Goal: Information Seeking & Learning: Find specific fact

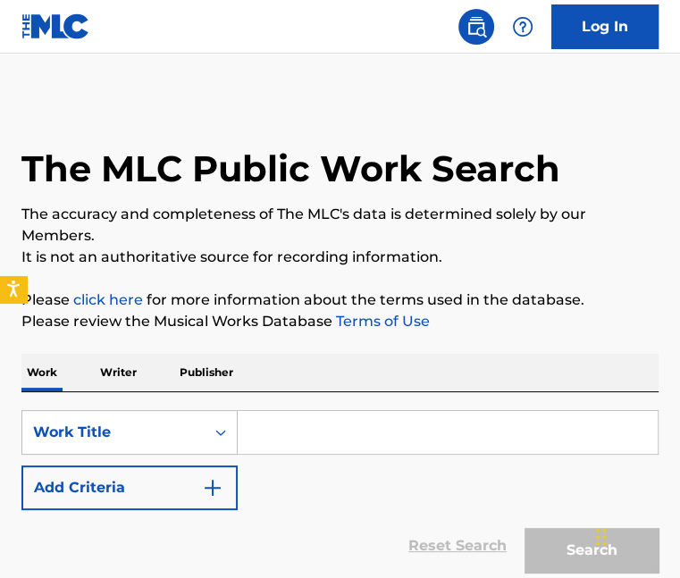
click at [247, 424] on input "Search Form" at bounding box center [448, 432] width 420 height 43
click at [125, 365] on p "Writer" at bounding box center [118, 373] width 47 height 38
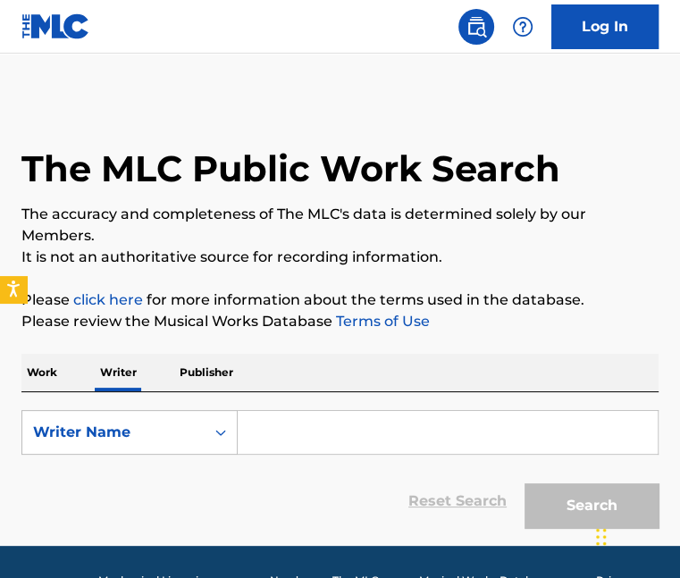
click at [346, 433] on input "Search Form" at bounding box center [448, 432] width 420 height 43
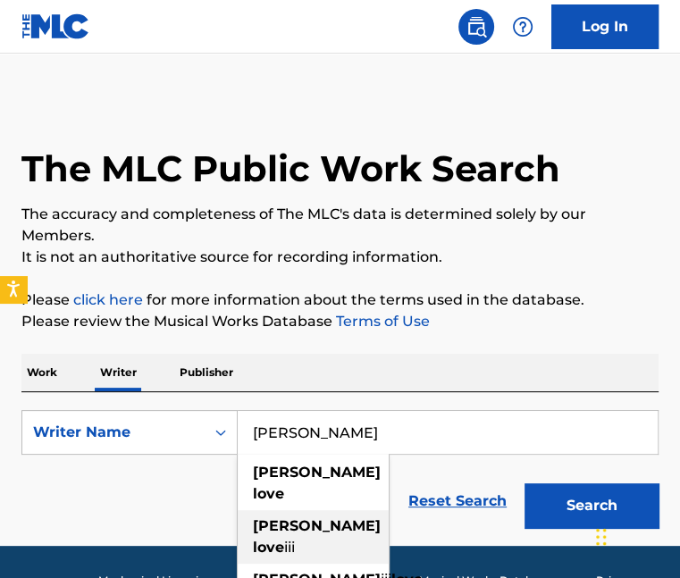
click at [339, 510] on div "alvin love iii" at bounding box center [313, 537] width 151 height 54
type input "alvin love iii"
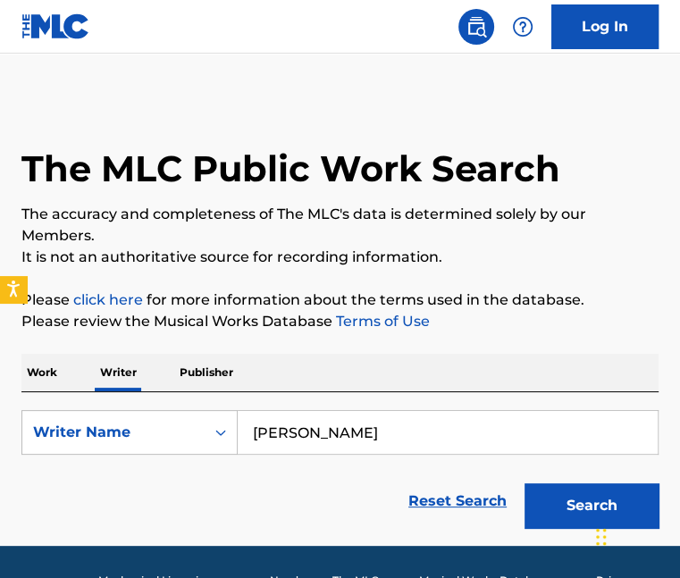
click at [582, 507] on button "Search" at bounding box center [591, 505] width 134 height 45
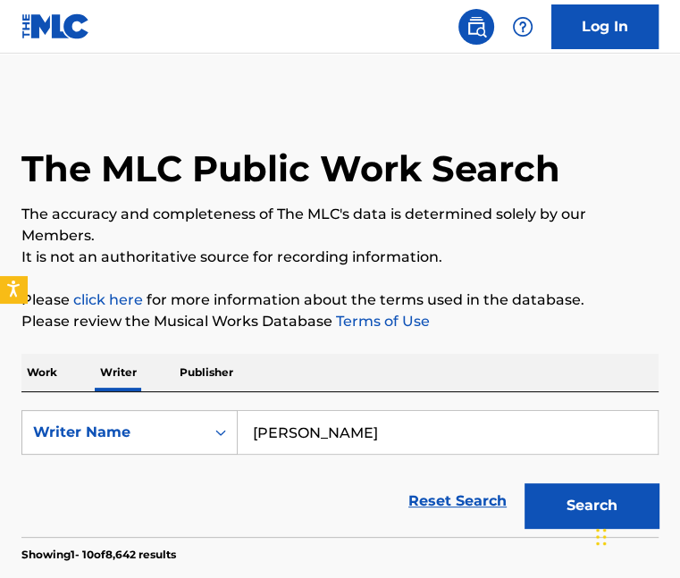
click at [39, 371] on p "Work" at bounding box center [41, 373] width 41 height 38
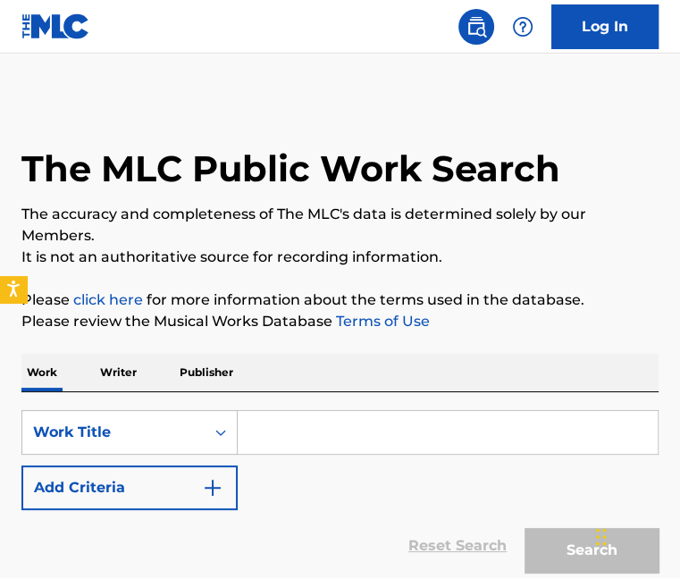
click at [269, 432] on input "Search Form" at bounding box center [448, 432] width 420 height 43
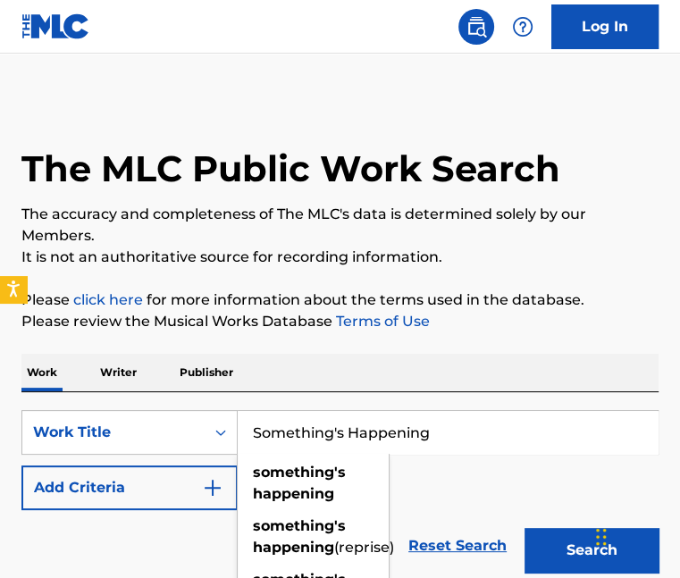
type input "Something's Happening"
click at [524, 528] on button "Search" at bounding box center [591, 550] width 134 height 45
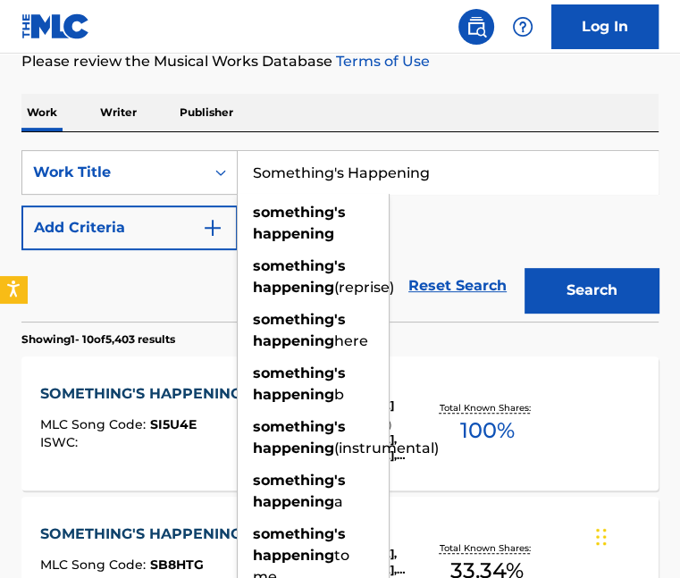
scroll to position [268, 0]
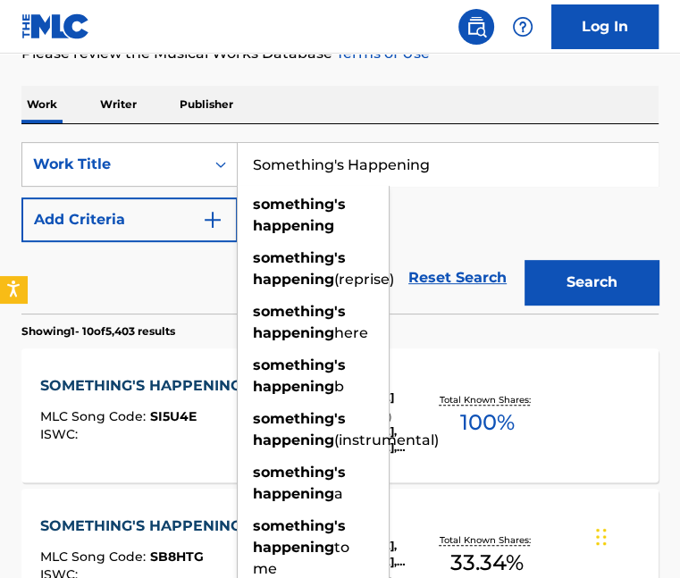
click at [580, 202] on div "SearchWithCriteriaf82ed9ce-2eea-4c7a-a5a0-383a33660910 Work Title Something's H…" at bounding box center [339, 192] width 637 height 100
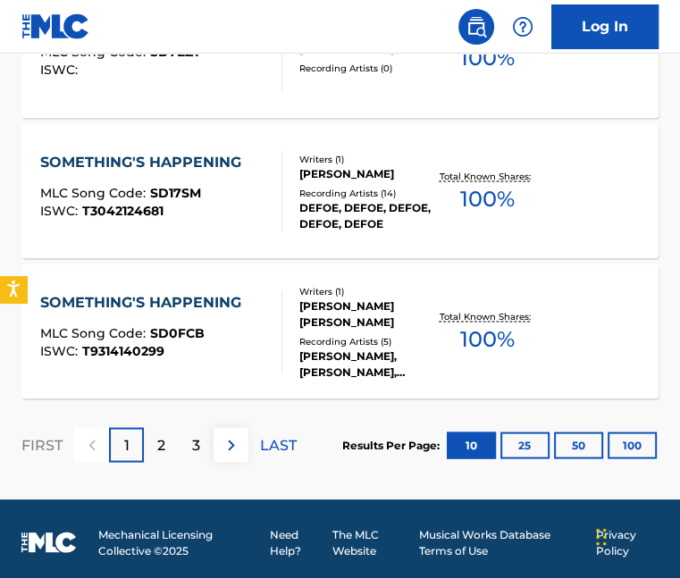
scroll to position [1621, 0]
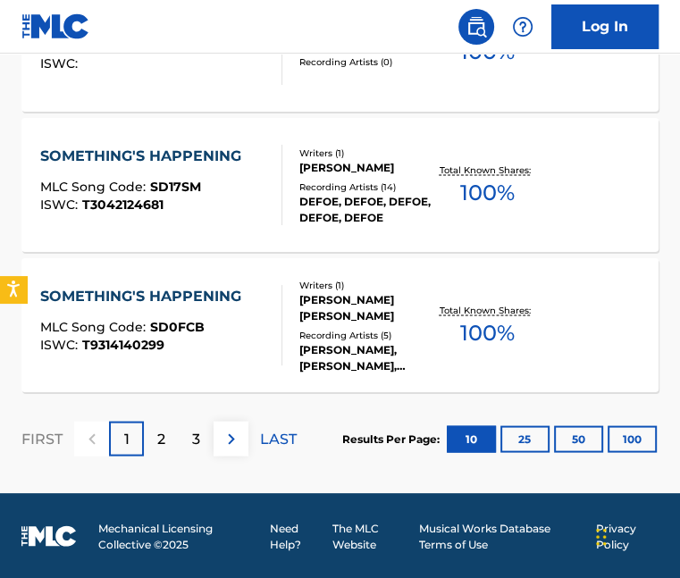
click at [155, 433] on div "2" at bounding box center [161, 438] width 35 height 35
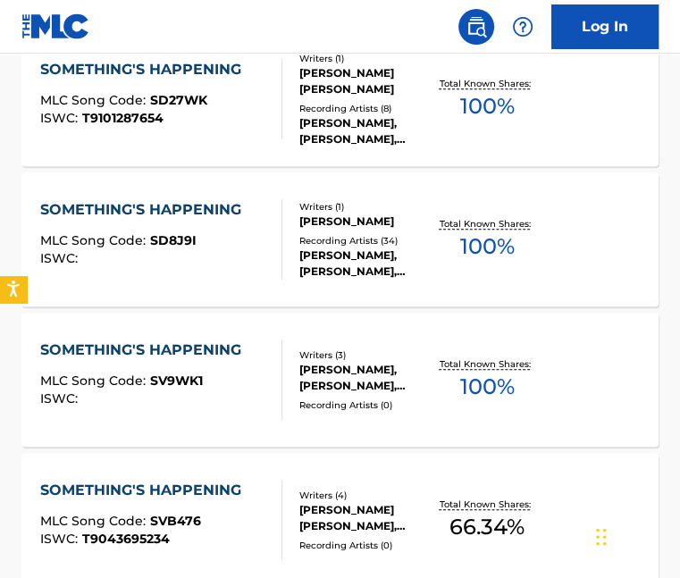
scroll to position [549, 0]
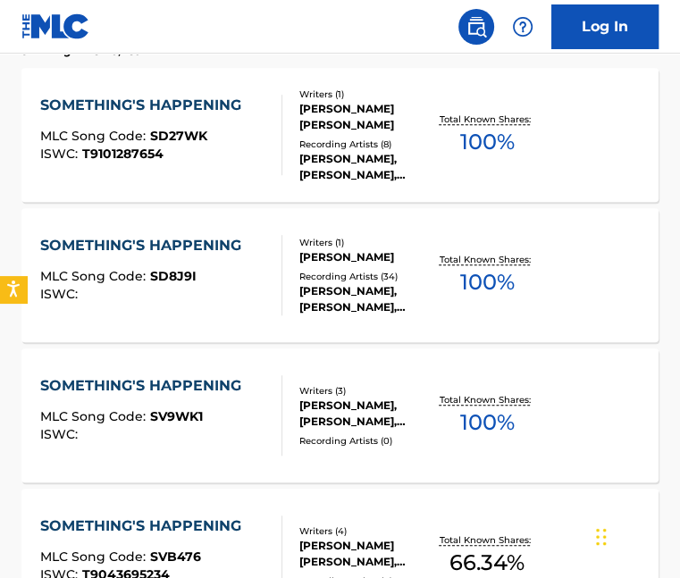
click at [181, 241] on div "SOMETHING'S HAPPENING" at bounding box center [145, 245] width 210 height 21
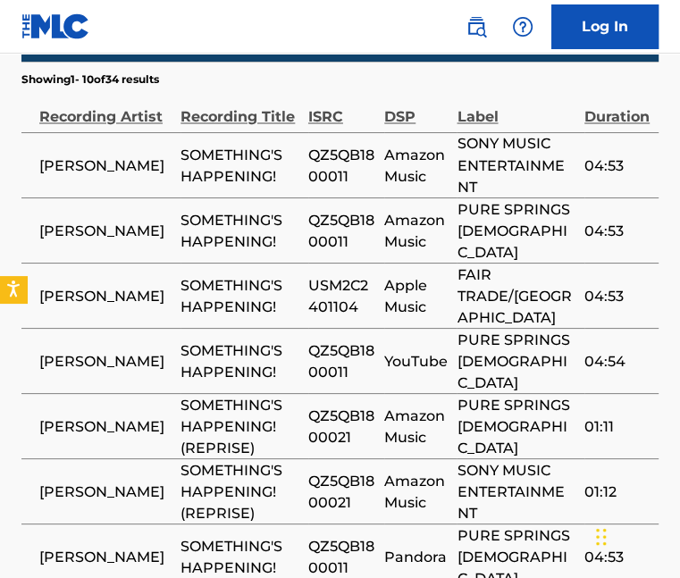
scroll to position [1766, 0]
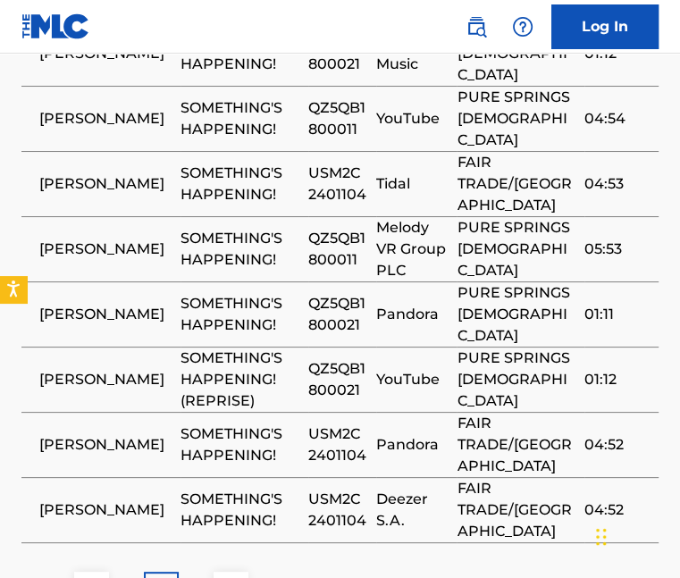
click at [232, 577] on img at bounding box center [231, 588] width 21 height 21
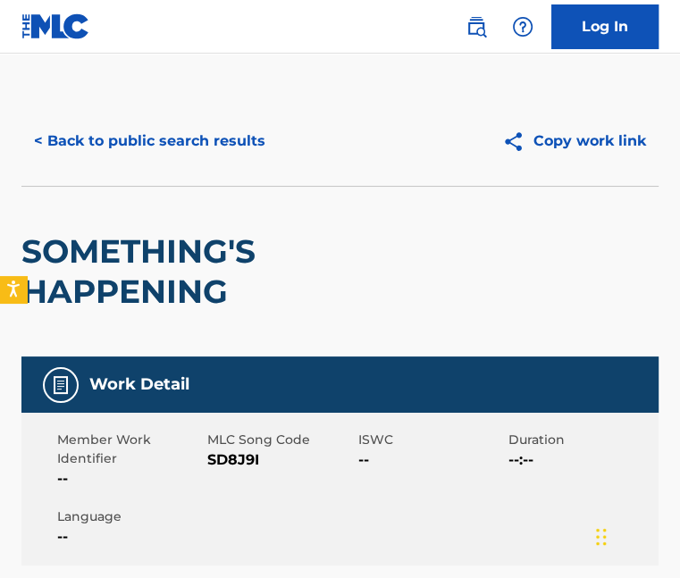
scroll to position [0, 0]
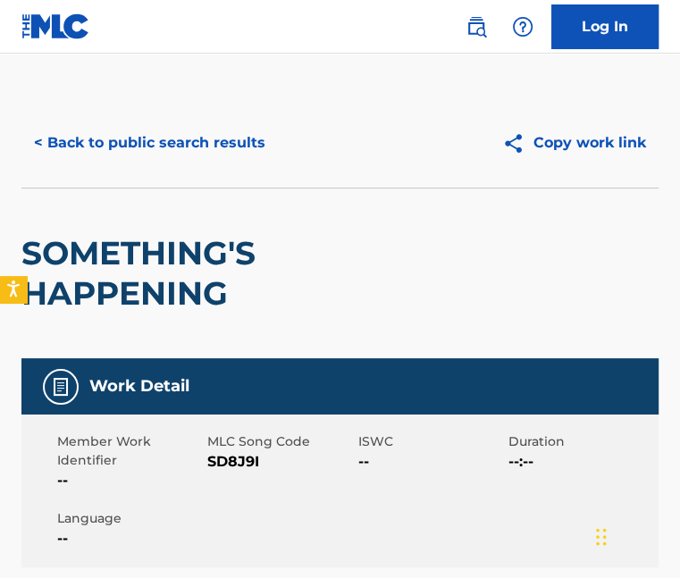
click at [147, 147] on button "< Back to public search results" at bounding box center [149, 143] width 256 height 45
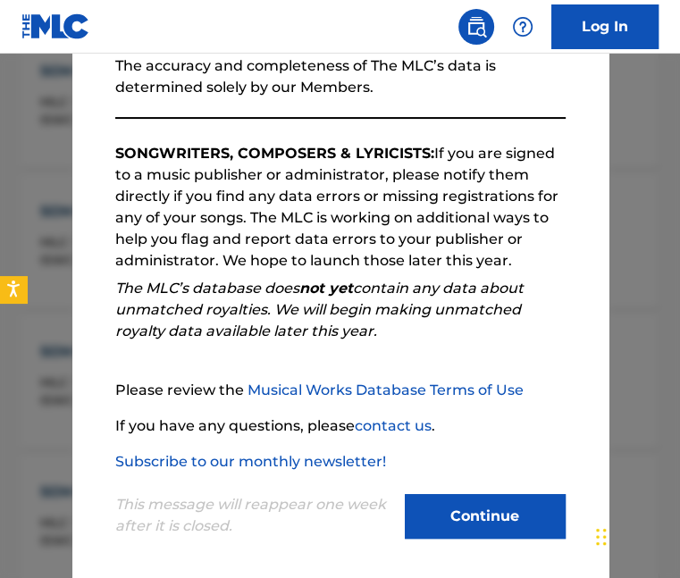
scroll to position [230, 0]
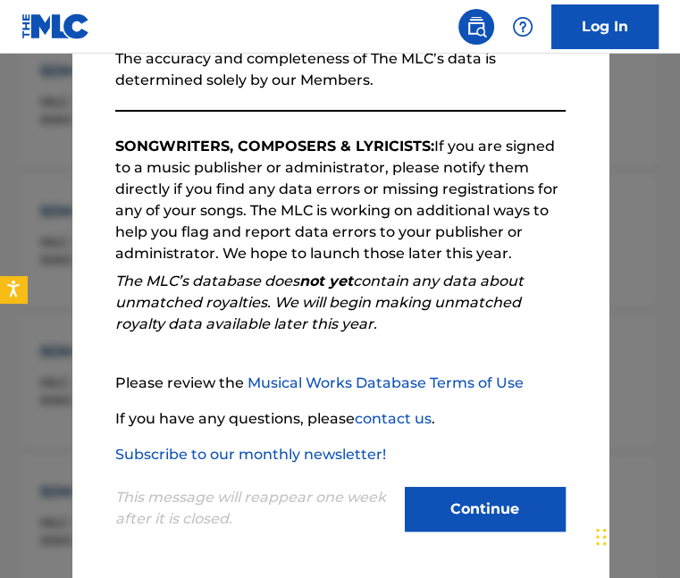
click at [461, 503] on button "Continue" at bounding box center [485, 509] width 161 height 45
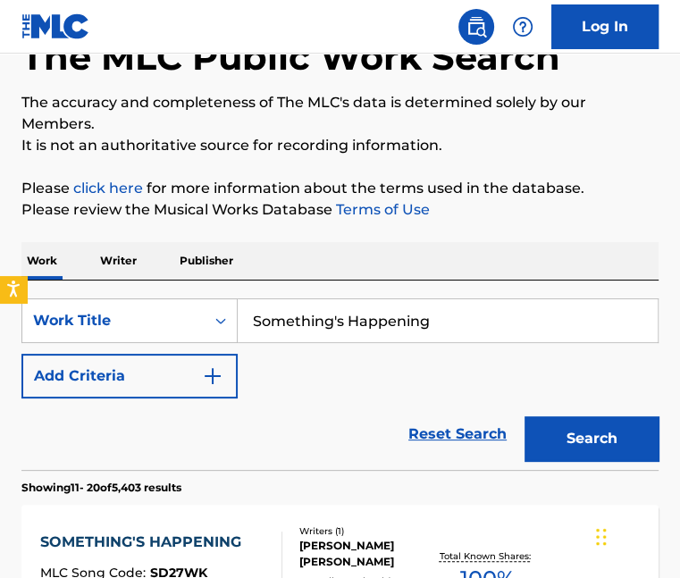
scroll to position [0, 0]
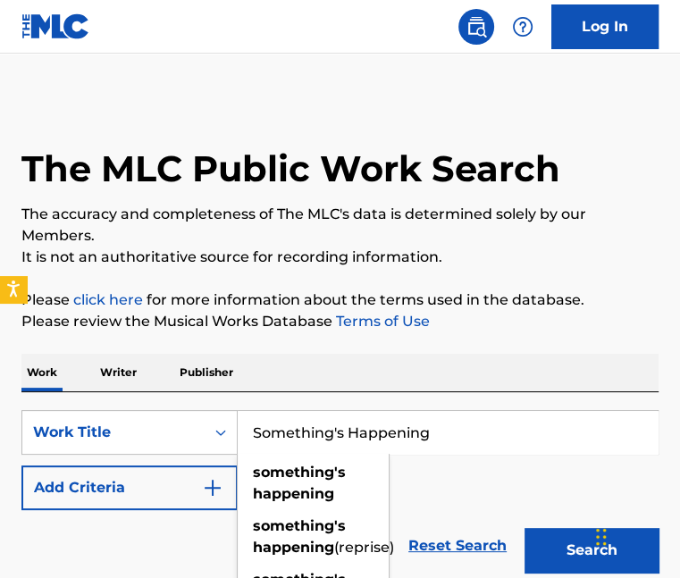
drag, startPoint x: 460, startPoint y: 432, endPoint x: 213, endPoint y: 405, distance: 248.9
click at [213, 405] on div "SearchWithCriteriaf82ed9ce-2eea-4c7a-a5a0-383a33660910 Work Title Something's H…" at bounding box center [339, 486] width 637 height 189
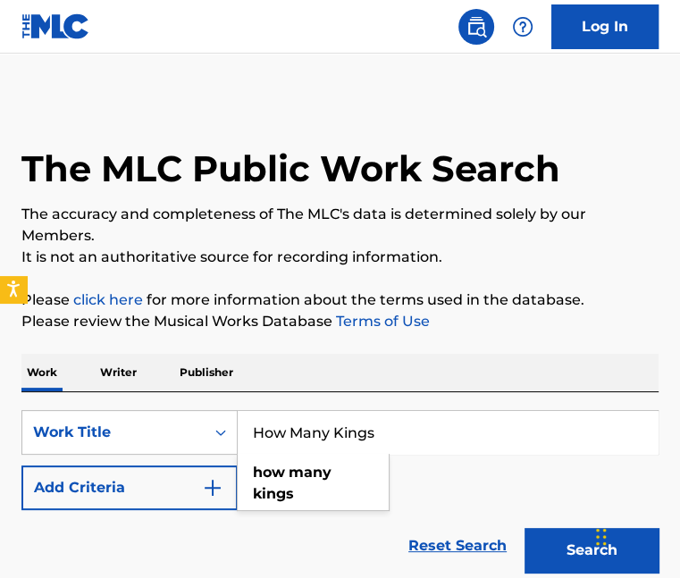
type input "How Many Kings"
click at [524, 528] on button "Search" at bounding box center [591, 550] width 134 height 45
click at [571, 551] on button "Search" at bounding box center [591, 550] width 134 height 45
click at [108, 371] on p "Writer" at bounding box center [118, 373] width 47 height 38
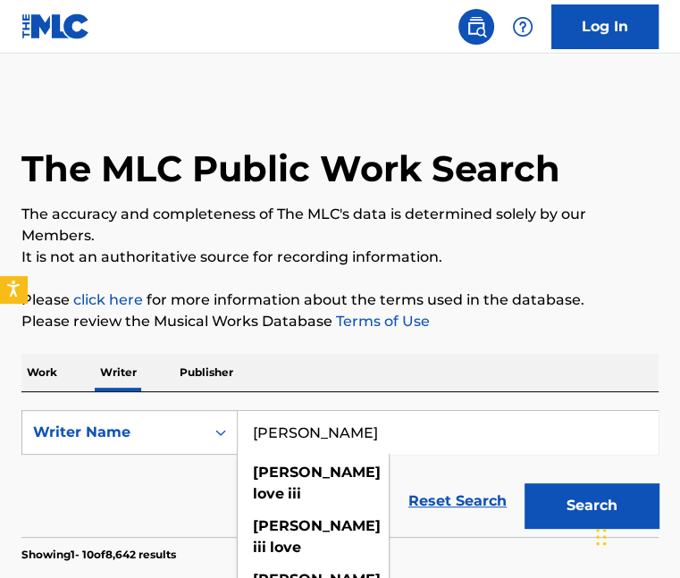
drag, startPoint x: 385, startPoint y: 435, endPoint x: 239, endPoint y: 430, distance: 145.7
click at [239, 430] on input "alvin love iii" at bounding box center [448, 432] width 420 height 43
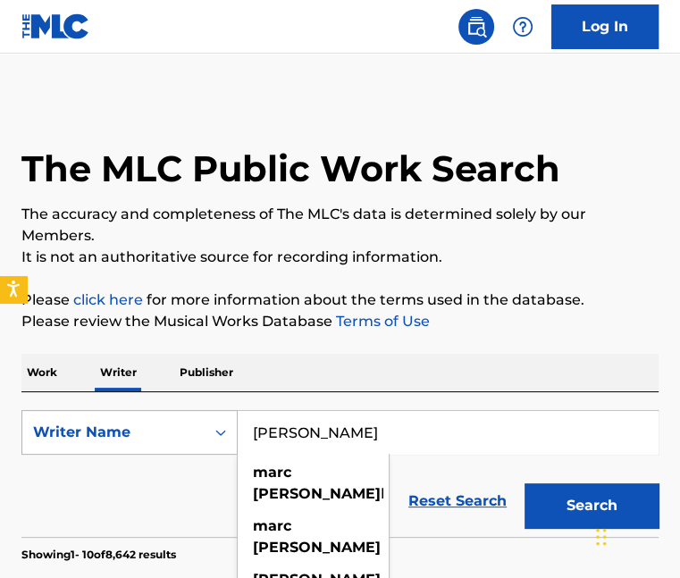
click at [524, 483] on button "Search" at bounding box center [591, 505] width 134 height 45
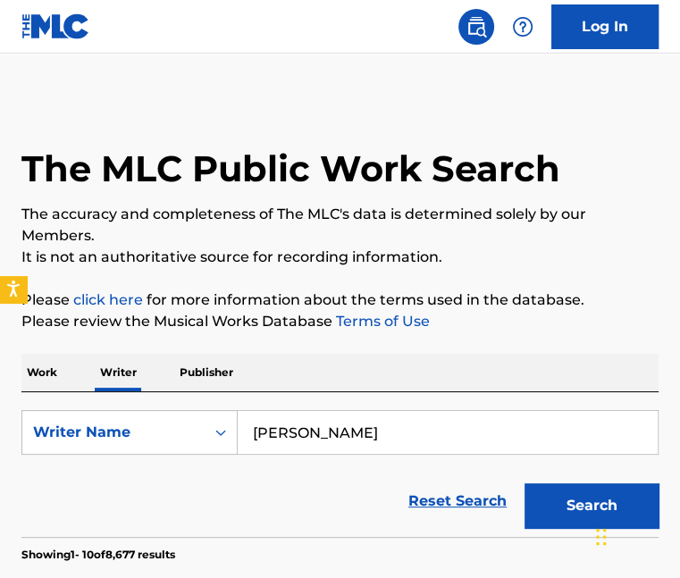
click at [582, 510] on button "Search" at bounding box center [591, 505] width 134 height 45
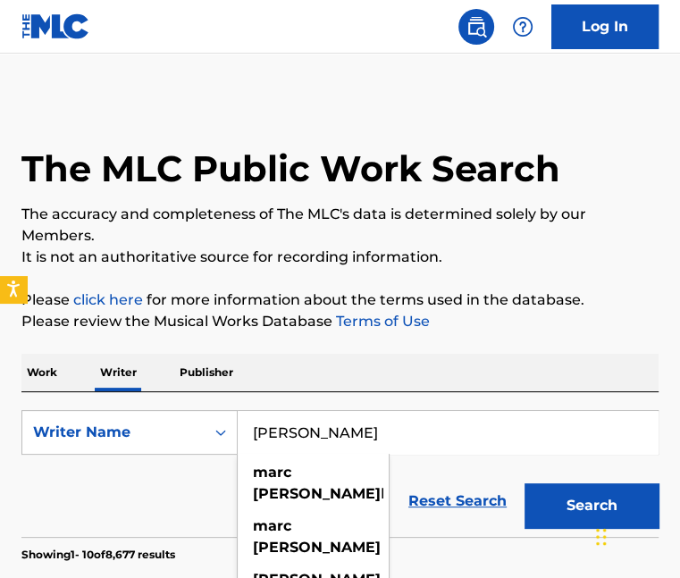
drag, startPoint x: 347, startPoint y: 435, endPoint x: 243, endPoint y: 417, distance: 105.2
click at [243, 418] on input "marc martel" at bounding box center [448, 432] width 420 height 43
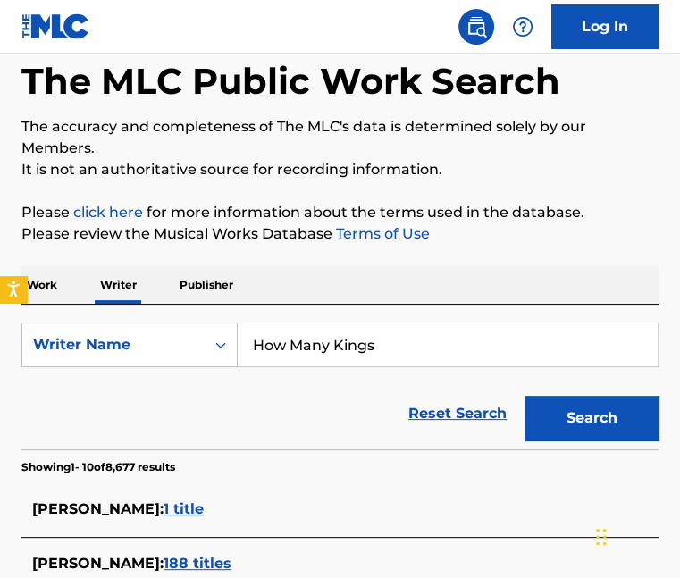
scroll to position [89, 0]
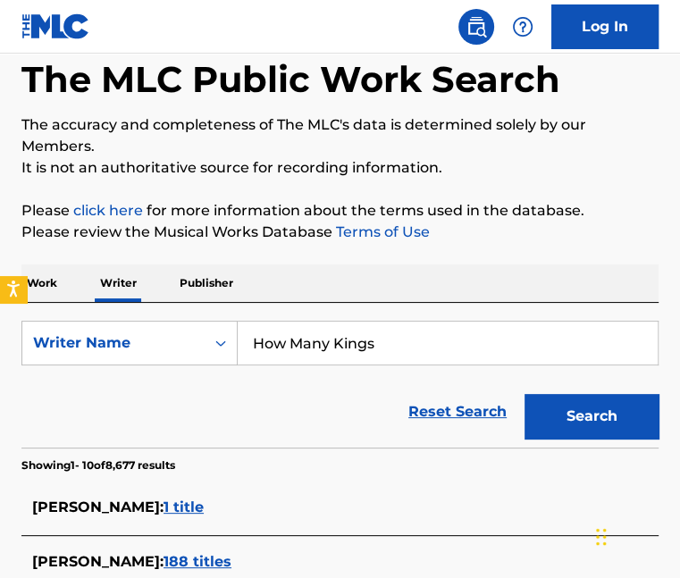
type input "How Many Kings"
click at [583, 417] on button "Search" at bounding box center [591, 416] width 134 height 45
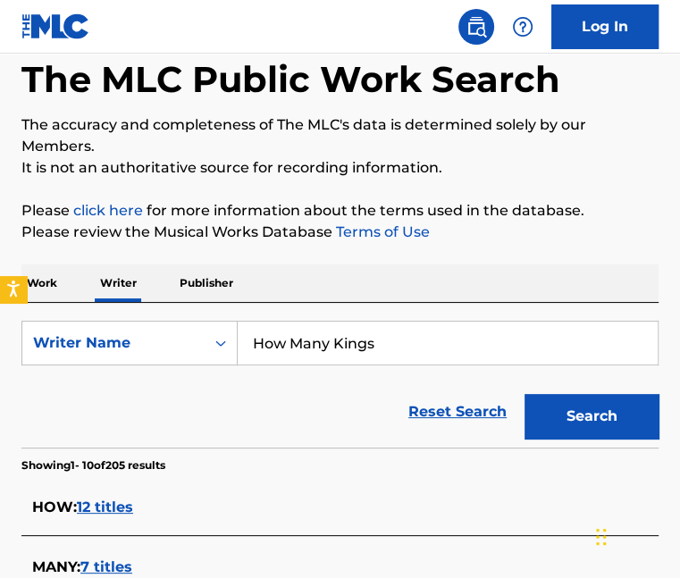
click at [29, 281] on p "Work" at bounding box center [41, 283] width 41 height 38
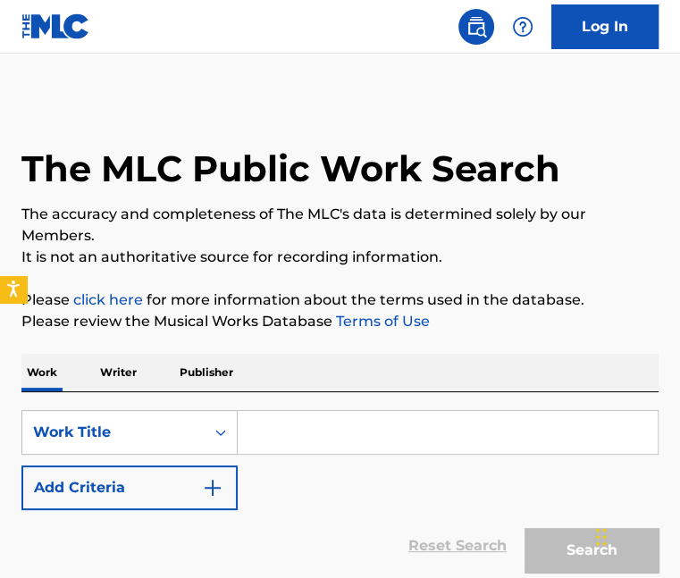
click at [316, 438] on input "Search Form" at bounding box center [448, 432] width 420 height 43
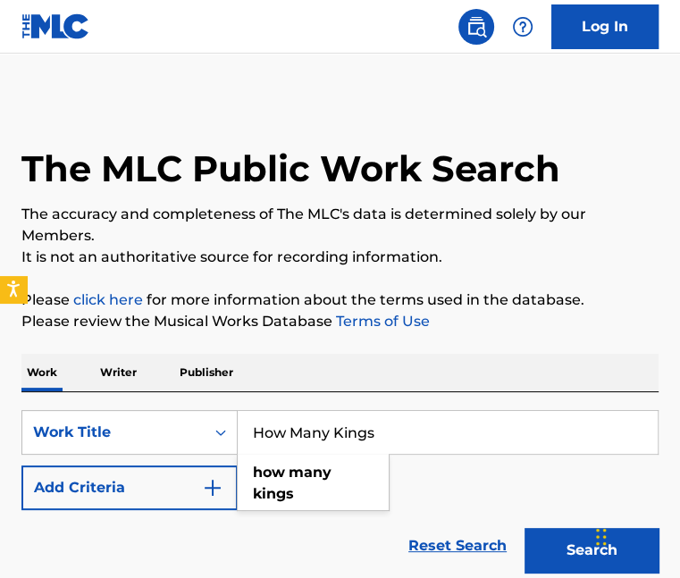
type input "How Many Kings"
click at [524, 528] on button "Search" at bounding box center [591, 550] width 134 height 45
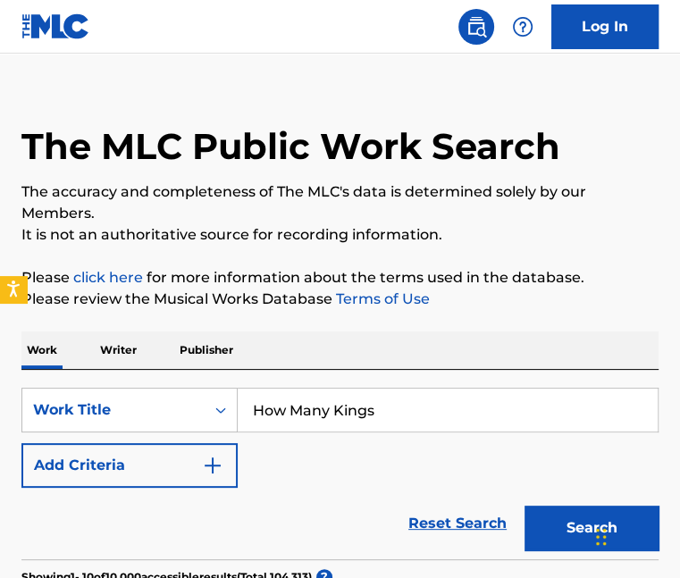
scroll to position [89, 0]
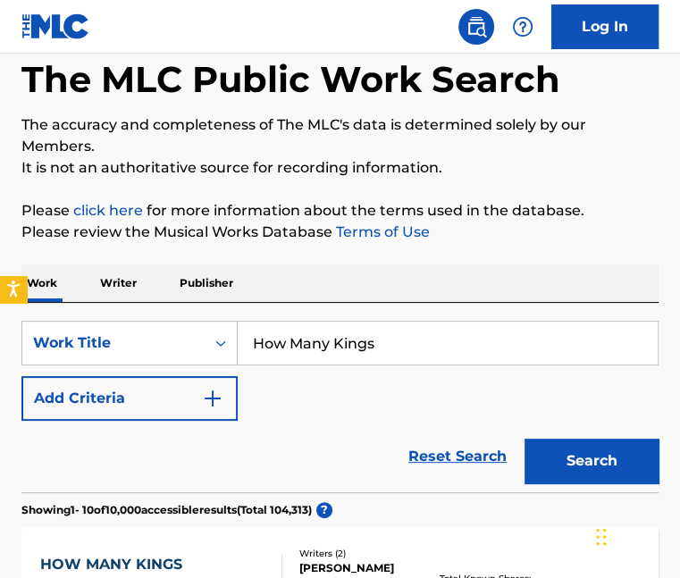
click at [591, 459] on button "Search" at bounding box center [591, 461] width 134 height 45
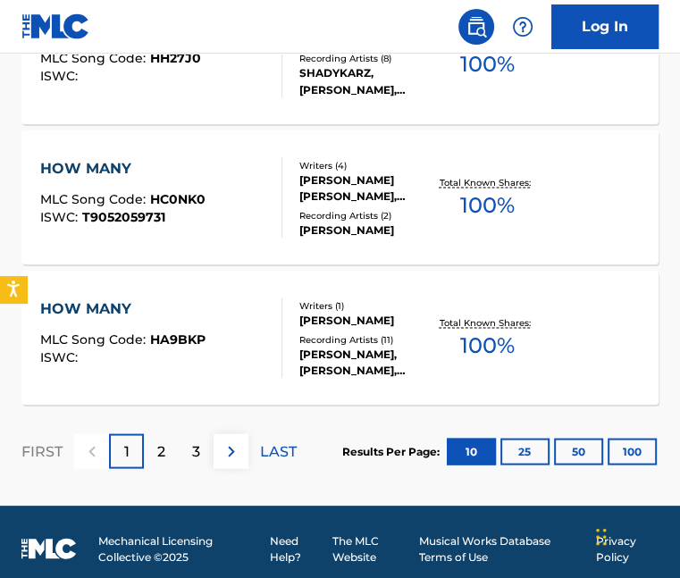
scroll to position [1621, 0]
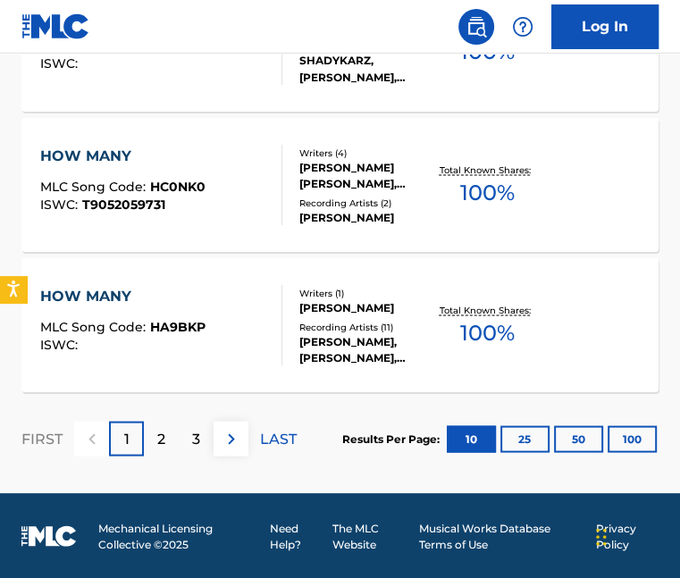
click at [159, 439] on p "2" at bounding box center [161, 438] width 8 height 21
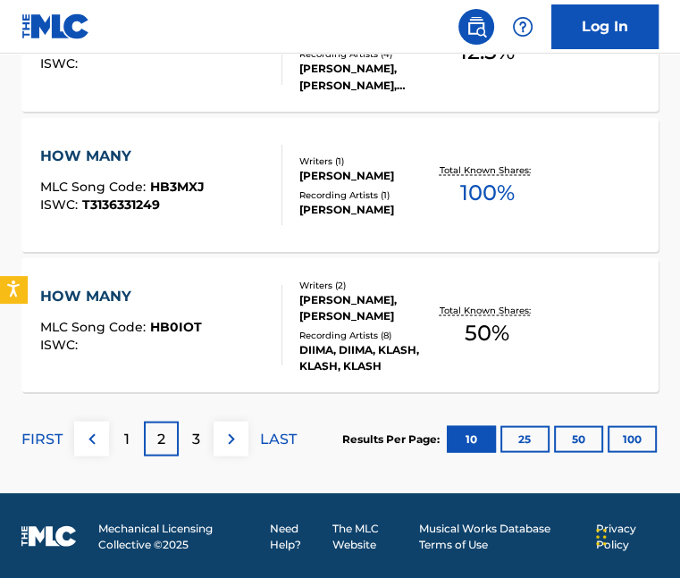
click at [198, 430] on p "3" at bounding box center [196, 438] width 8 height 21
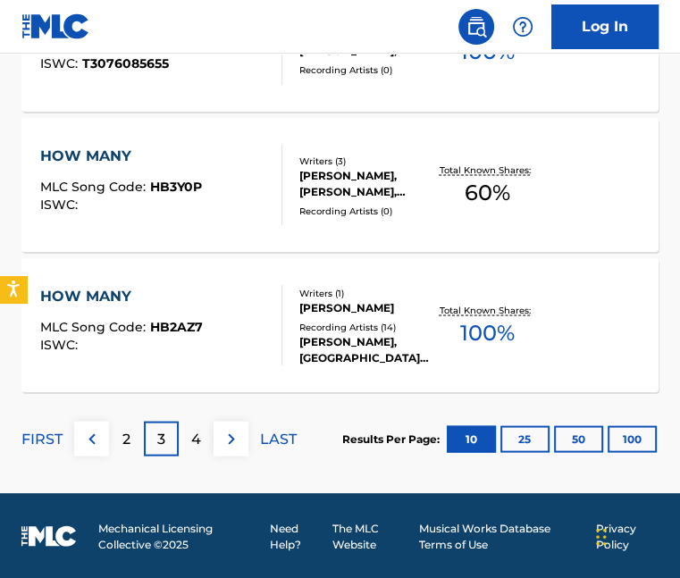
click at [201, 439] on div "4" at bounding box center [196, 438] width 35 height 35
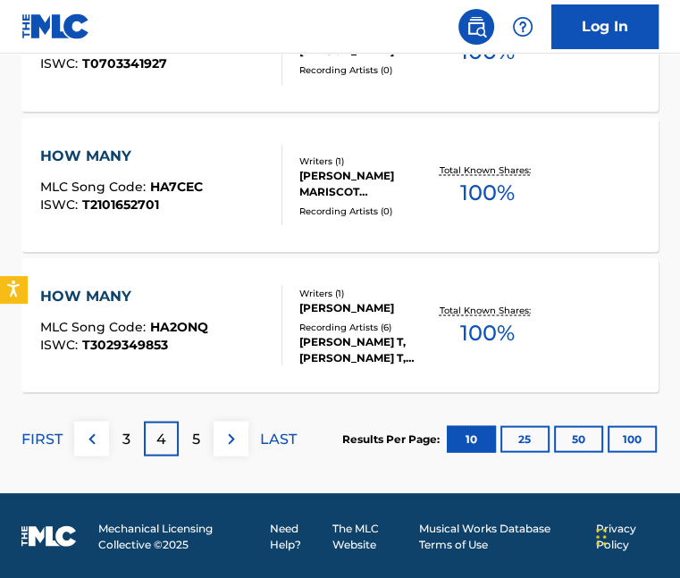
click at [98, 437] on img at bounding box center [91, 438] width 21 height 21
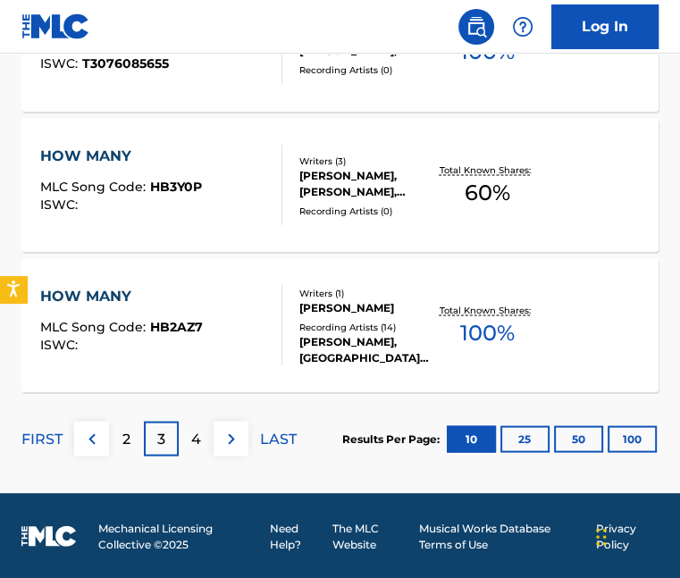
click at [97, 436] on img at bounding box center [91, 438] width 21 height 21
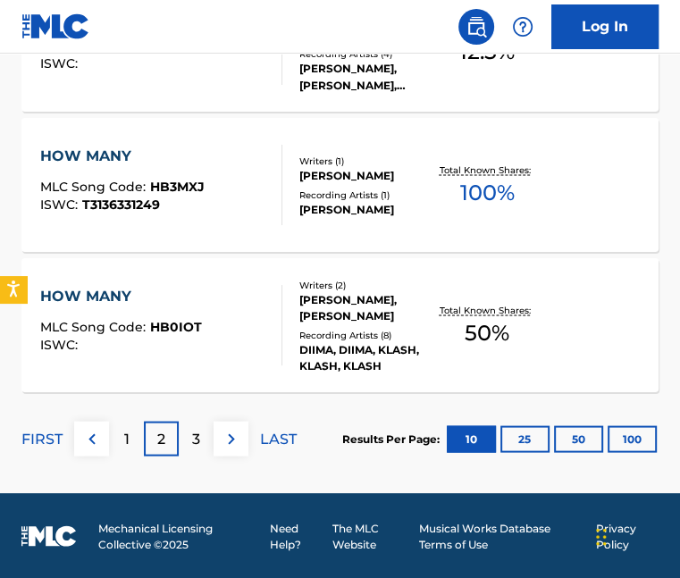
click at [119, 446] on div "1" at bounding box center [126, 438] width 35 height 35
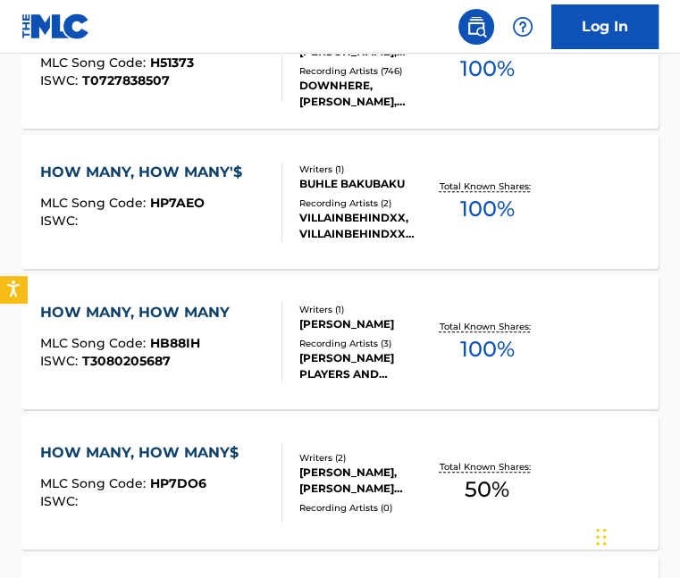
scroll to position [281, 0]
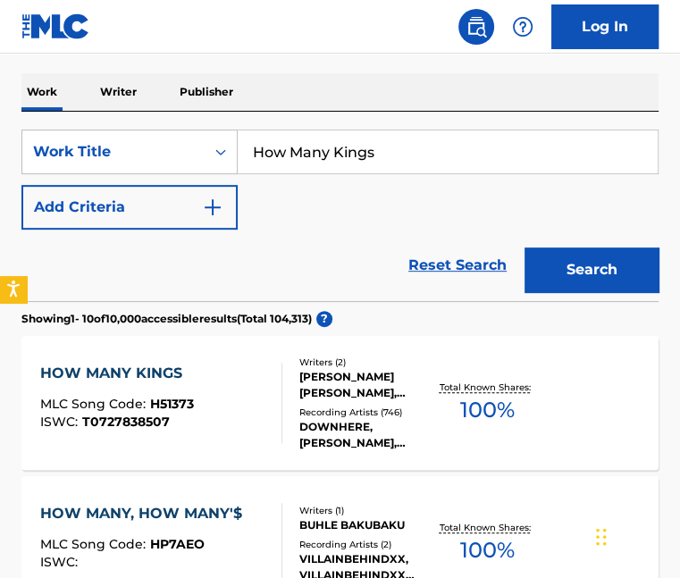
click at [152, 376] on div "HOW MANY KINGS" at bounding box center [117, 373] width 154 height 21
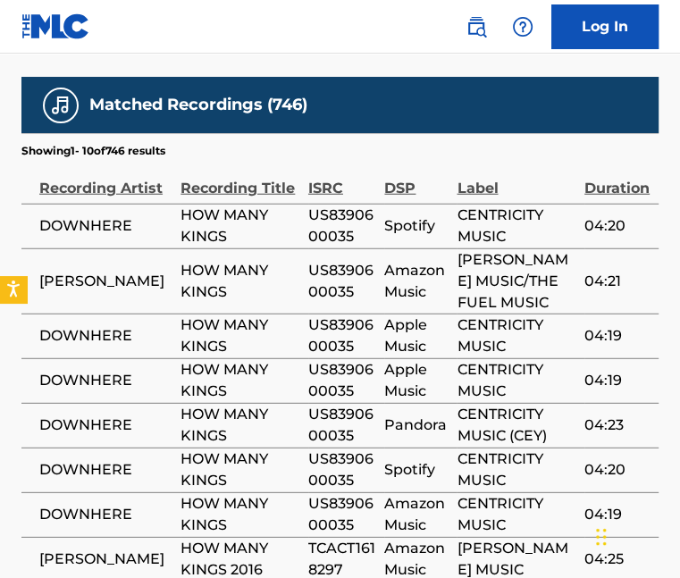
scroll to position [2412, 0]
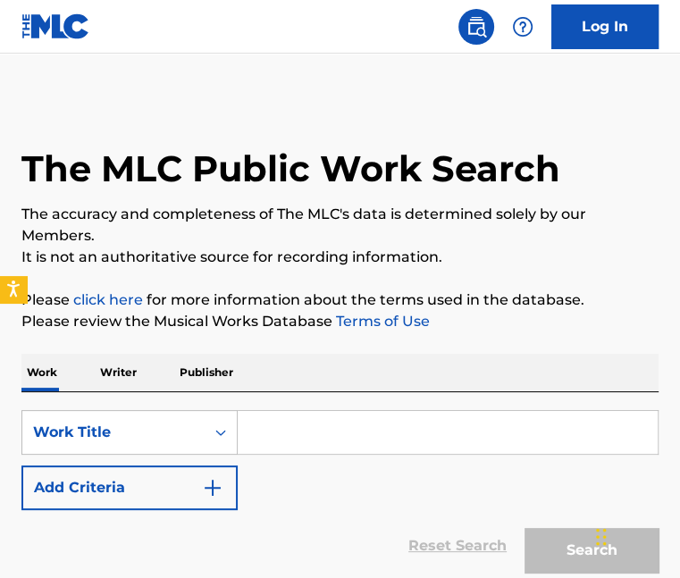
click at [268, 424] on input "Search Form" at bounding box center [448, 432] width 420 height 43
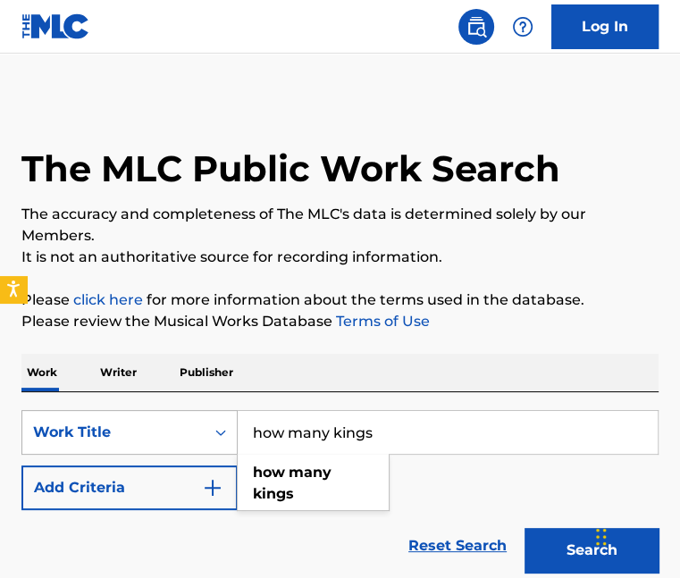
type input "how many kings"
click at [524, 528] on button "Search" at bounding box center [591, 550] width 134 height 45
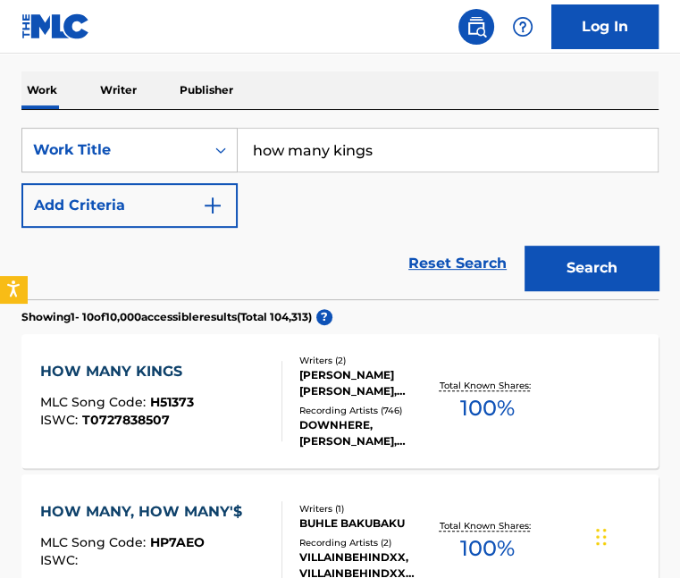
scroll to position [357, 0]
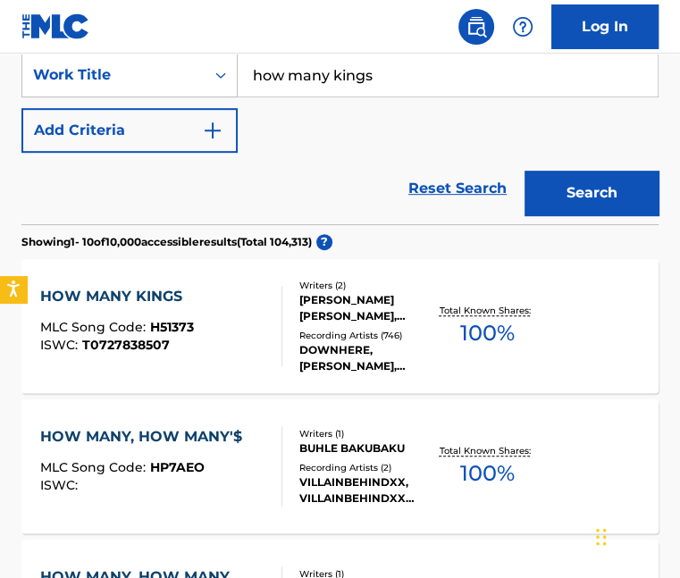
click at [123, 296] on div "HOW MANY KINGS" at bounding box center [117, 296] width 154 height 21
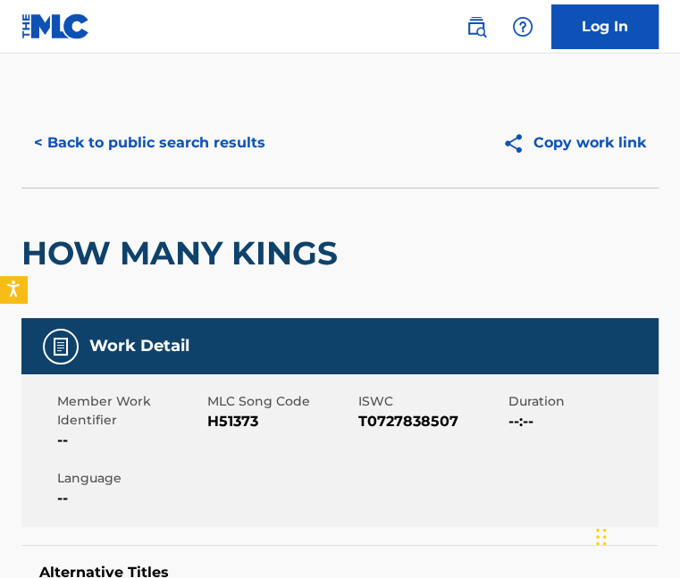
click at [172, 138] on button "< Back to public search results" at bounding box center [149, 143] width 256 height 45
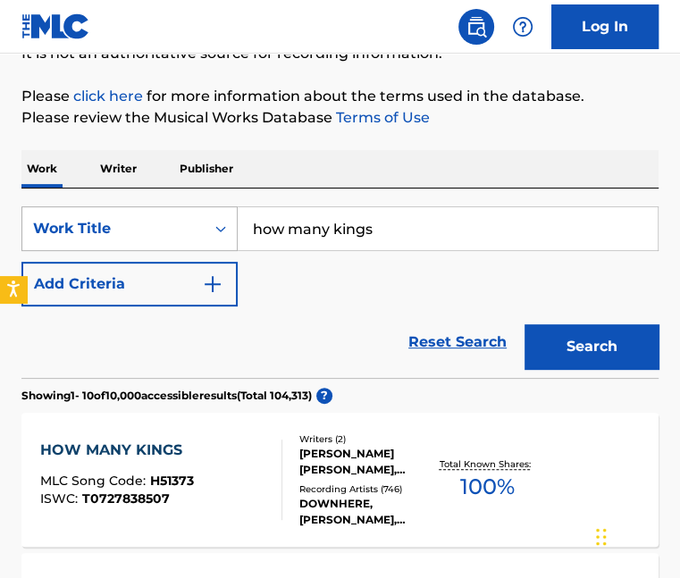
scroll to position [89, 0]
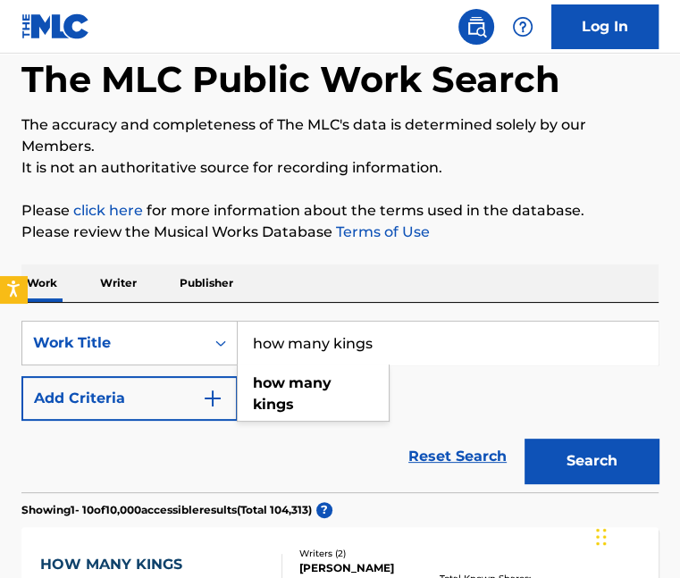
drag, startPoint x: 388, startPoint y: 343, endPoint x: 250, endPoint y: 330, distance: 138.2
click at [246, 337] on input "how many kings" at bounding box center [448, 343] width 420 height 43
type input "i pray on christmas"
click at [524, 439] on button "Search" at bounding box center [591, 461] width 134 height 45
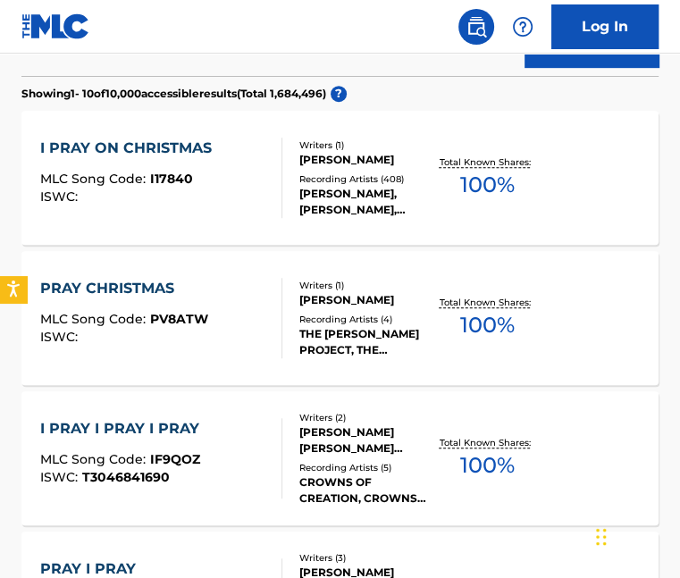
scroll to position [447, 0]
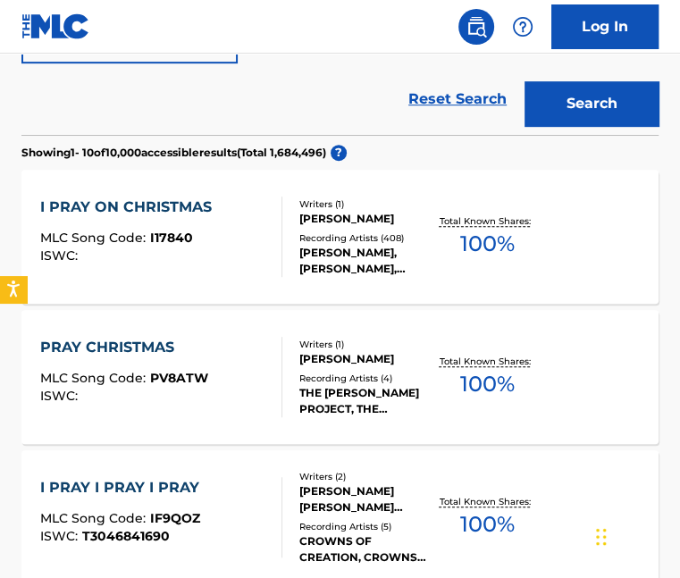
click at [188, 201] on div "I PRAY ON CHRISTMAS" at bounding box center [130, 207] width 180 height 21
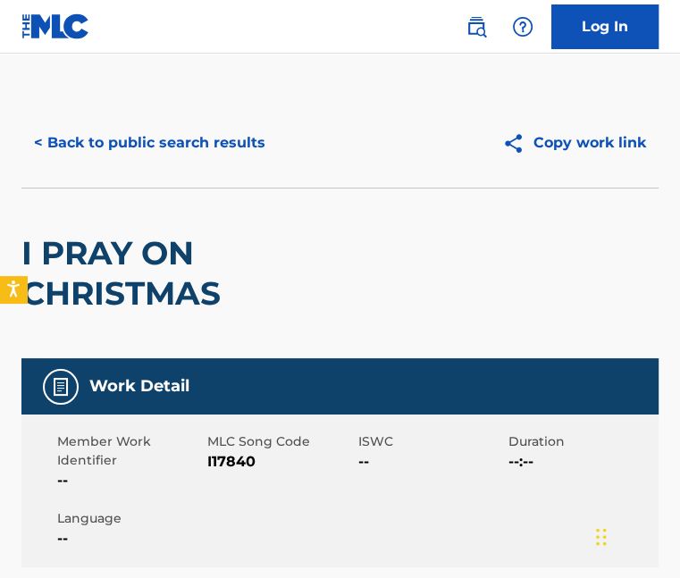
click at [82, 129] on button "< Back to public search results" at bounding box center [149, 143] width 256 height 45
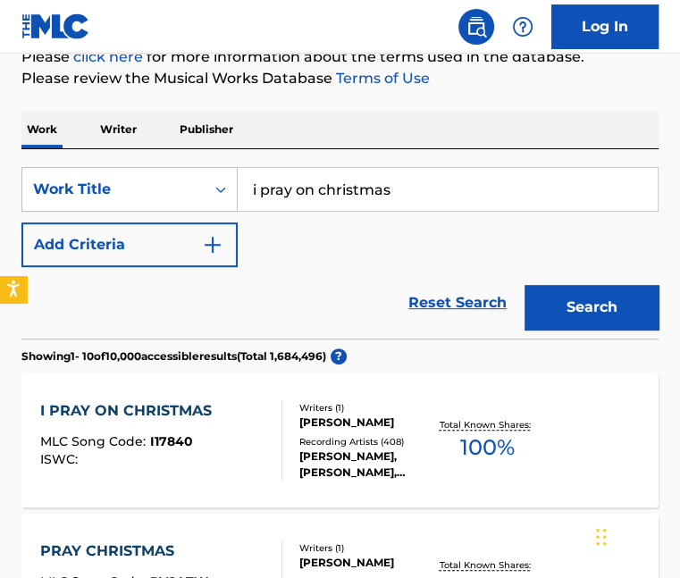
scroll to position [225, 0]
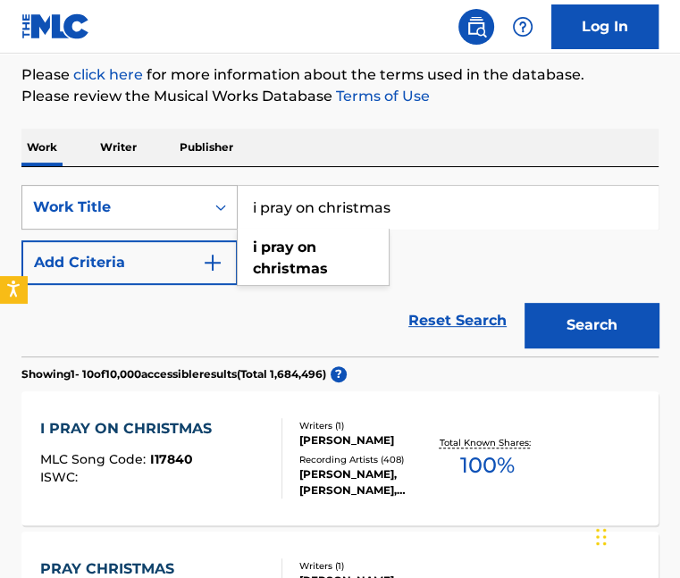
drag, startPoint x: 418, startPoint y: 208, endPoint x: 223, endPoint y: 188, distance: 195.9
click at [223, 188] on div "SearchWithCriteria034c4a95-9a90-4d08-97e2-83ba431e221d Work Title i pray on chr…" at bounding box center [339, 207] width 637 height 45
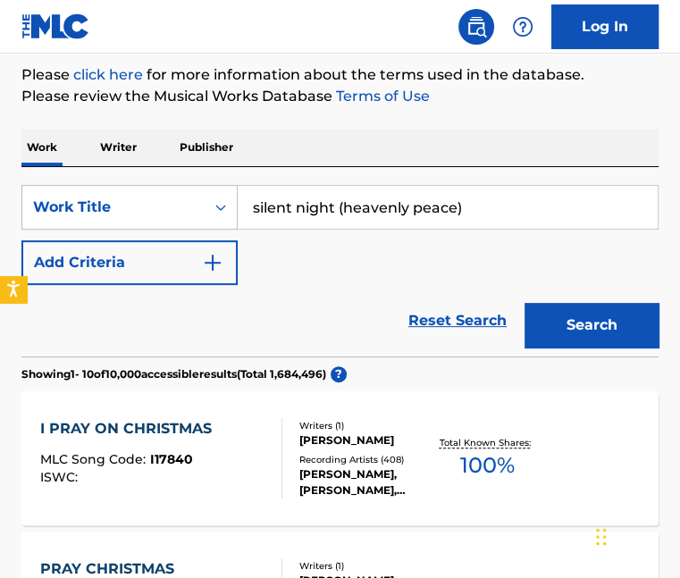
click at [591, 325] on button "Search" at bounding box center [591, 325] width 134 height 45
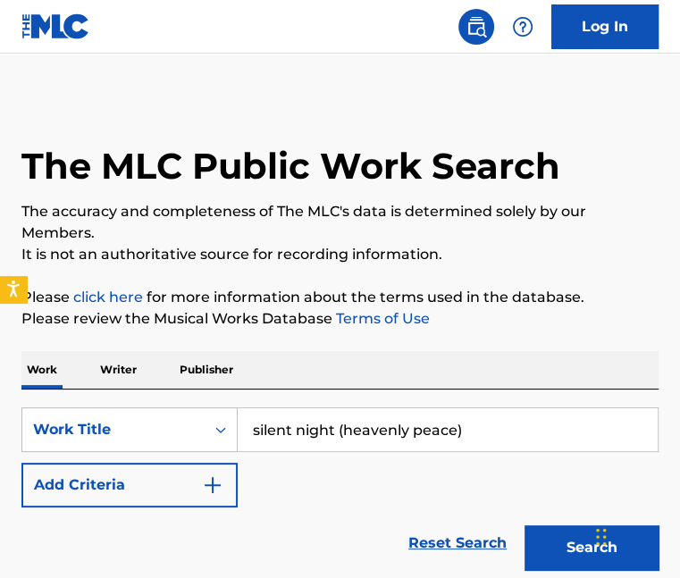
scroll to position [0, 0]
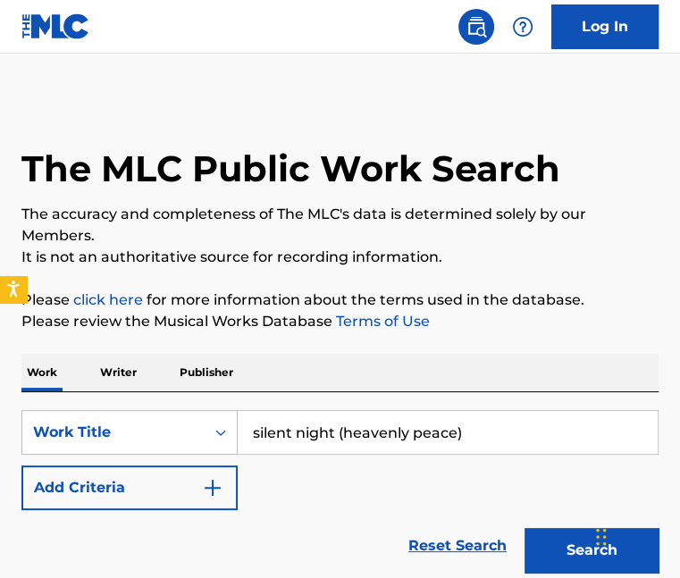
click at [482, 437] on input "silent night (heavenly peace)" at bounding box center [448, 432] width 420 height 43
drag, startPoint x: 475, startPoint y: 437, endPoint x: 178, endPoint y: 411, distance: 298.7
click at [206, 417] on div "SearchWithCriteria034c4a95-9a90-4d08-97e2-83ba431e221d Work Title silent night …" at bounding box center [339, 432] width 637 height 45
type input "[DEMOGRAPHIC_DATA], The Light of the World"
click at [524, 528] on button "Search" at bounding box center [591, 550] width 134 height 45
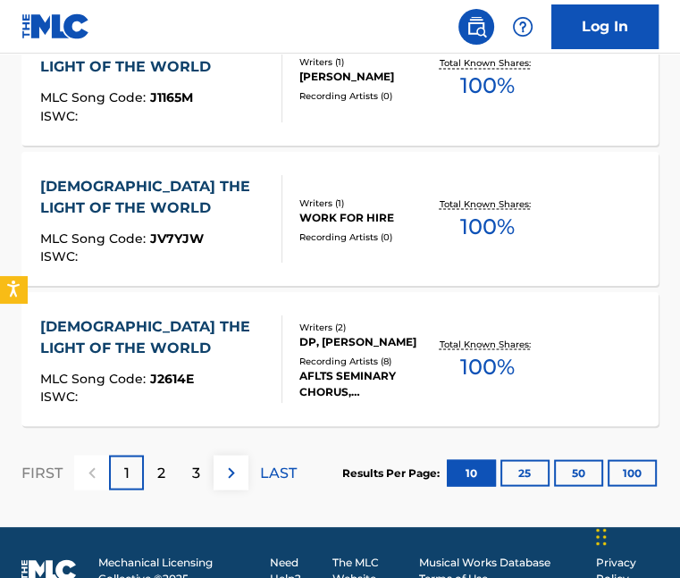
scroll to position [1621, 0]
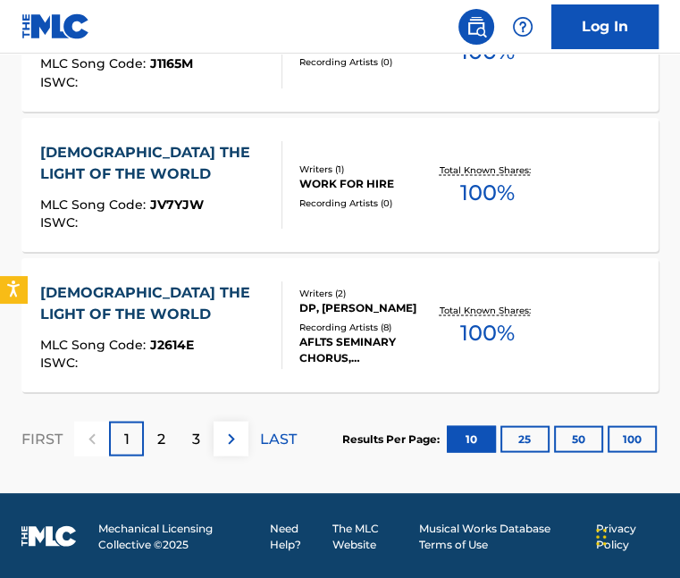
click at [157, 450] on div "2" at bounding box center [161, 438] width 35 height 35
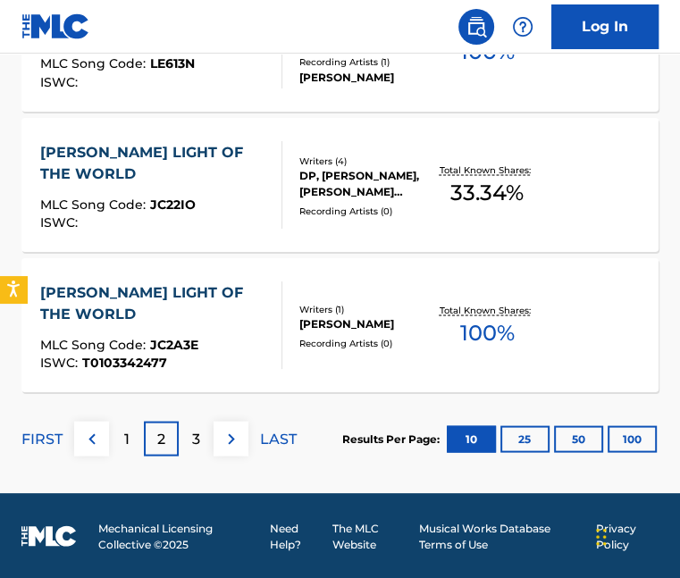
click at [205, 444] on div "3" at bounding box center [196, 438] width 35 height 35
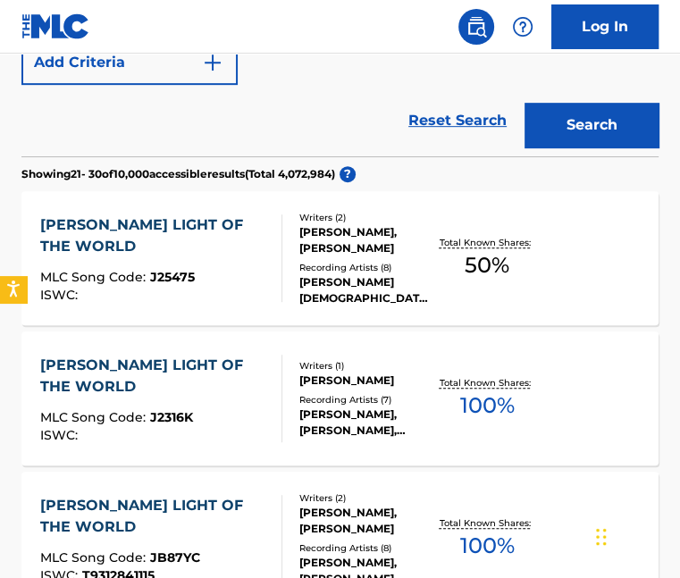
scroll to position [370, 0]
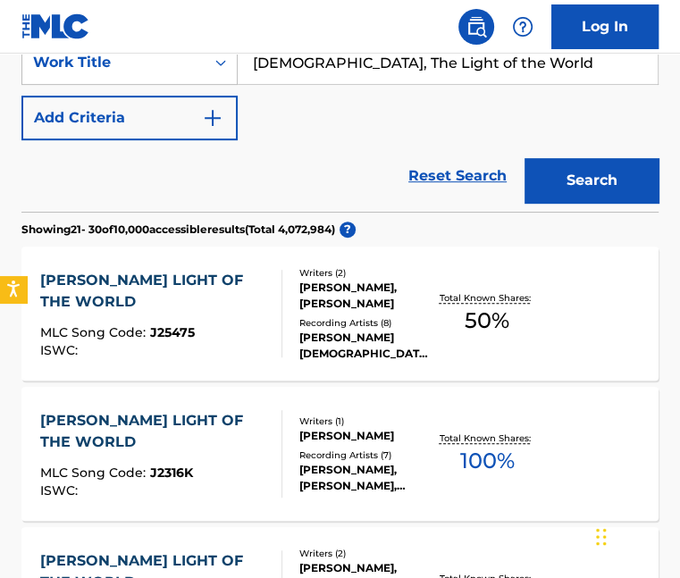
click at [214, 114] on img "Search Form" at bounding box center [212, 117] width 21 height 21
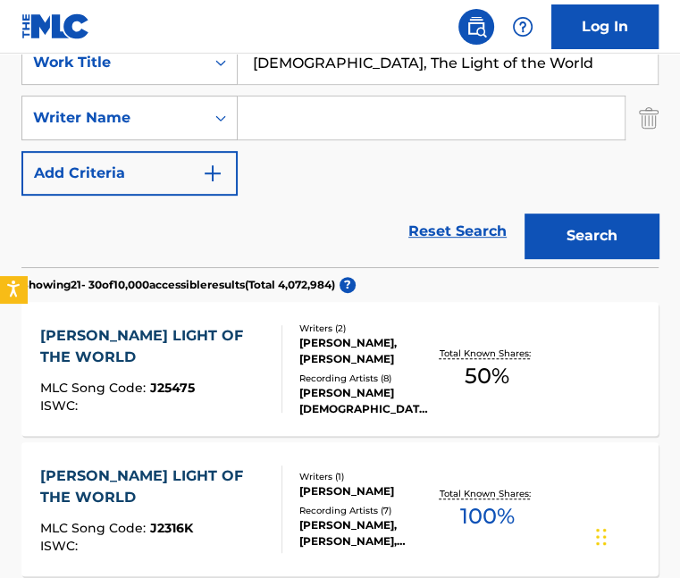
click at [286, 112] on input "Search Form" at bounding box center [431, 117] width 387 height 43
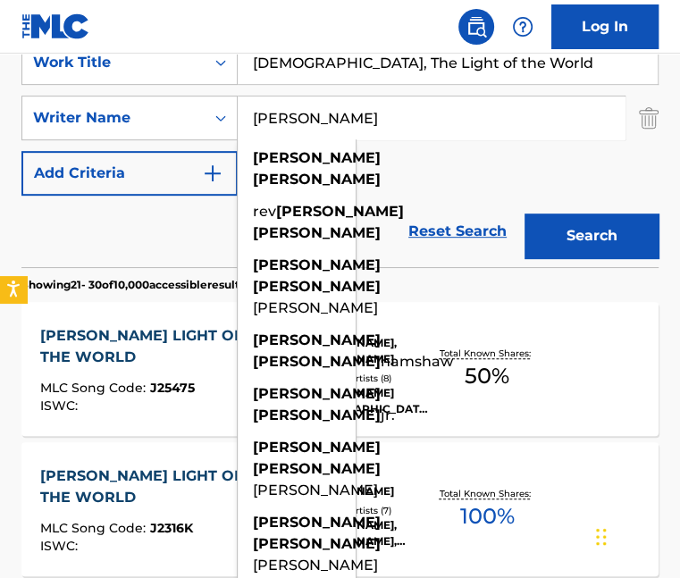
type input "[PERSON_NAME]"
click at [524, 214] on button "Search" at bounding box center [591, 236] width 134 height 45
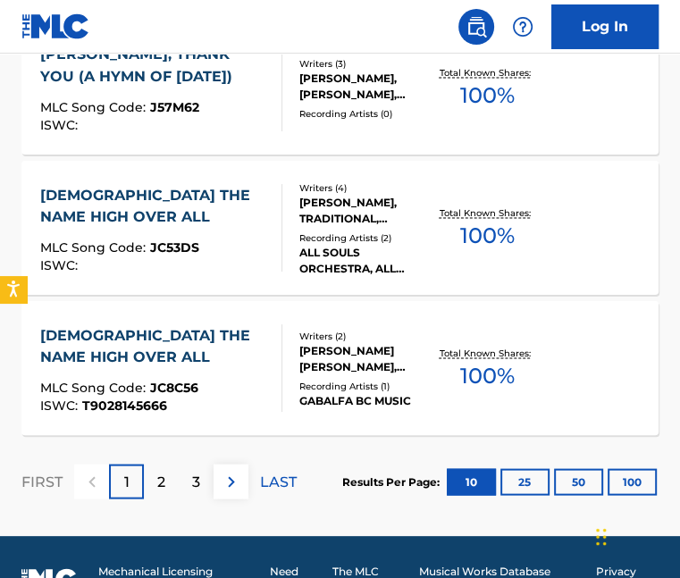
scroll to position [1676, 0]
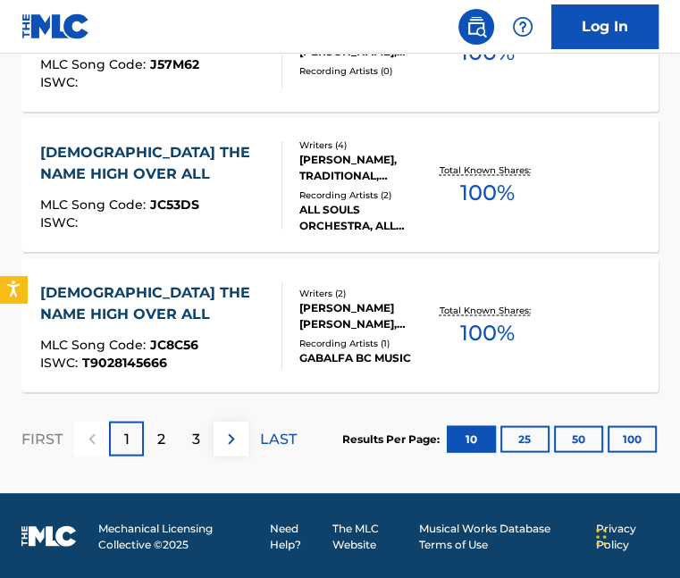
click at [164, 443] on p "2" at bounding box center [161, 438] width 8 height 21
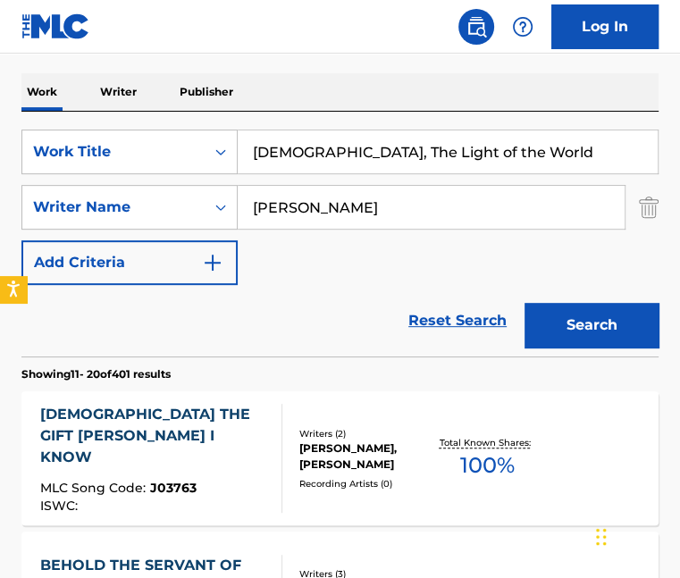
scroll to position [247, 0]
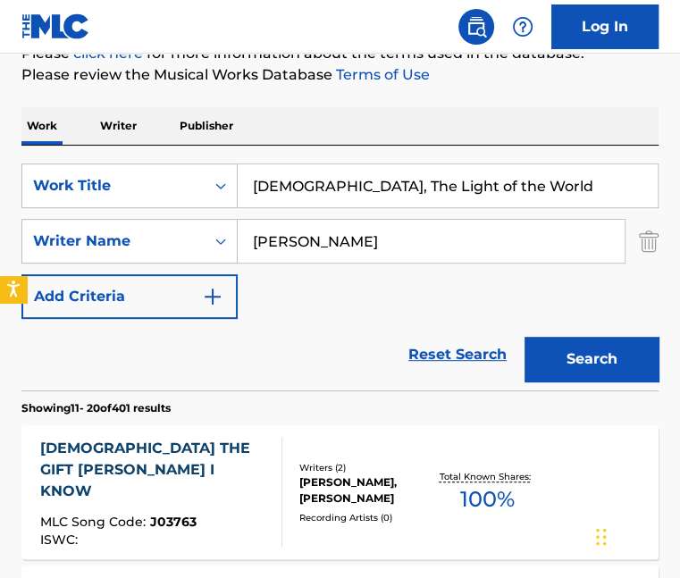
click at [300, 189] on input "[DEMOGRAPHIC_DATA], The Light of the World" at bounding box center [448, 185] width 420 height 43
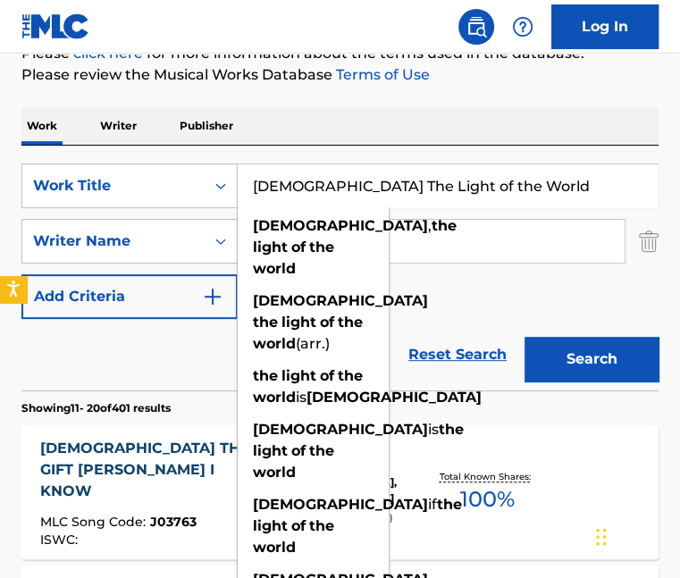
click at [453, 274] on div "SearchWithCriteria034c4a95-9a90-4d08-97e2-83ba431e221d Work Title [DEMOGRAPHIC_…" at bounding box center [339, 241] width 637 height 155
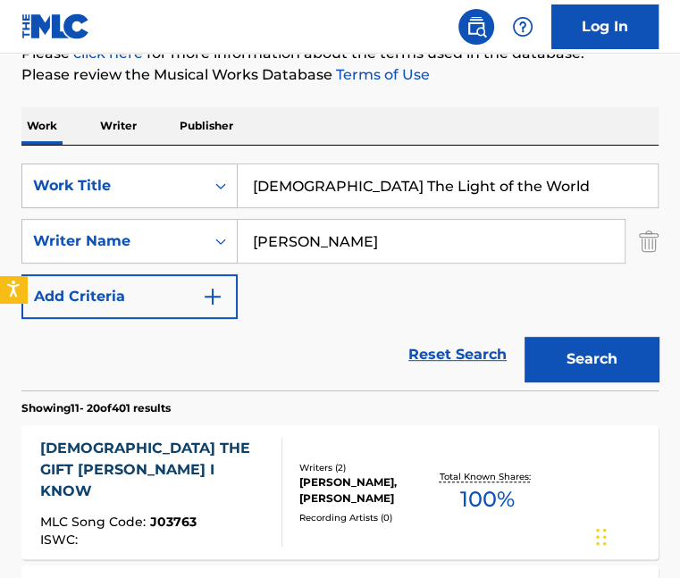
click at [575, 360] on button "Search" at bounding box center [591, 359] width 134 height 45
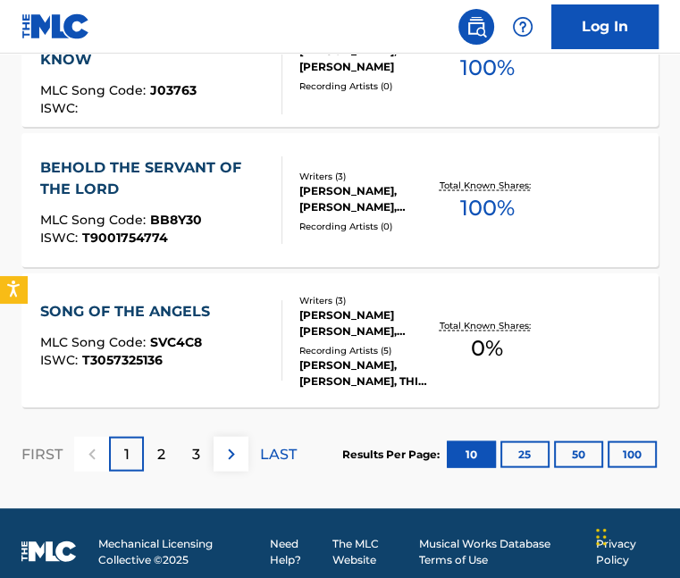
scroll to position [1676, 0]
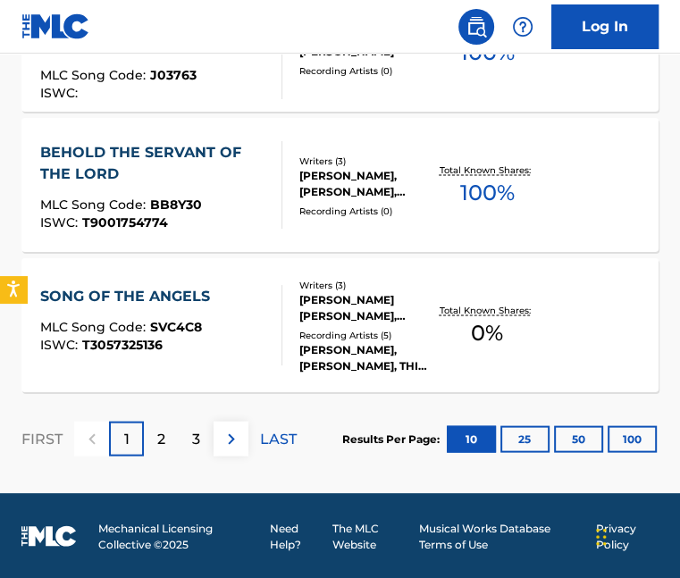
click at [157, 437] on p "2" at bounding box center [161, 438] width 8 height 21
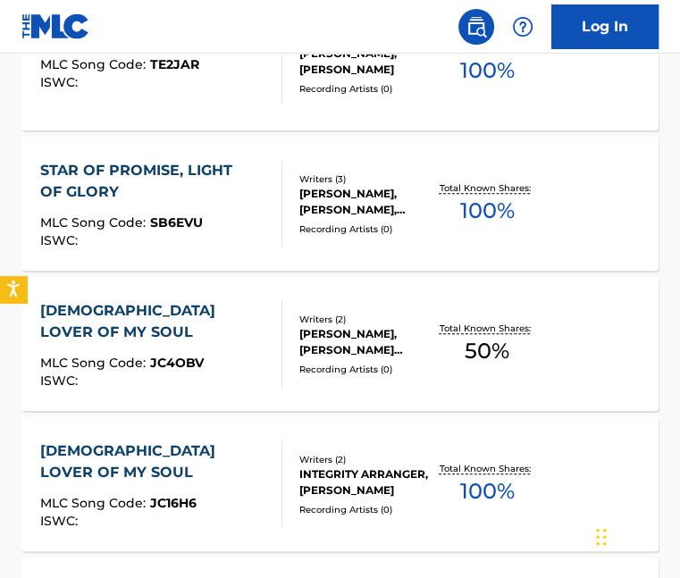
scroll to position [693, 0]
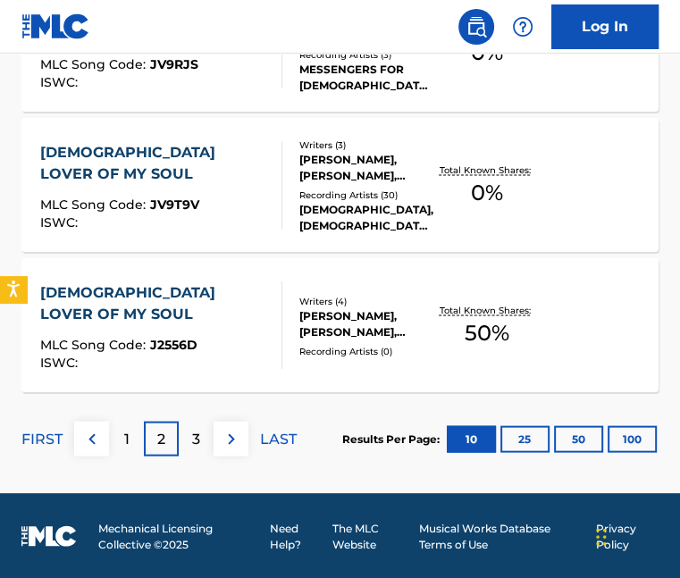
click at [198, 439] on p "3" at bounding box center [196, 438] width 8 height 21
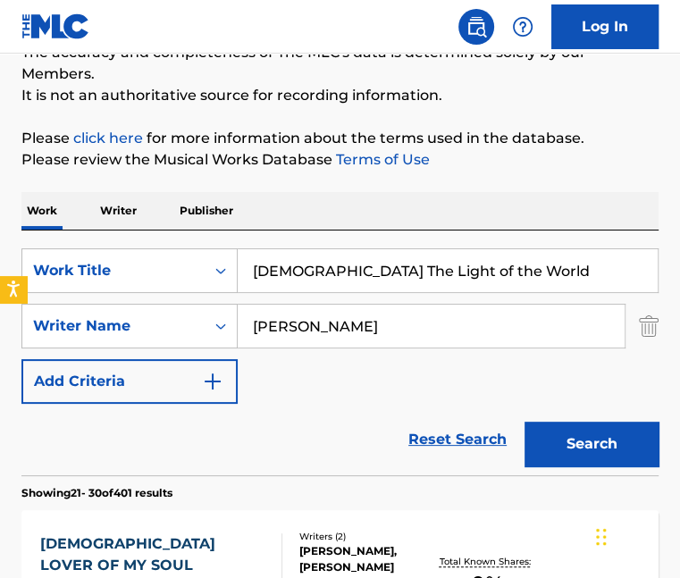
scroll to position [157, 0]
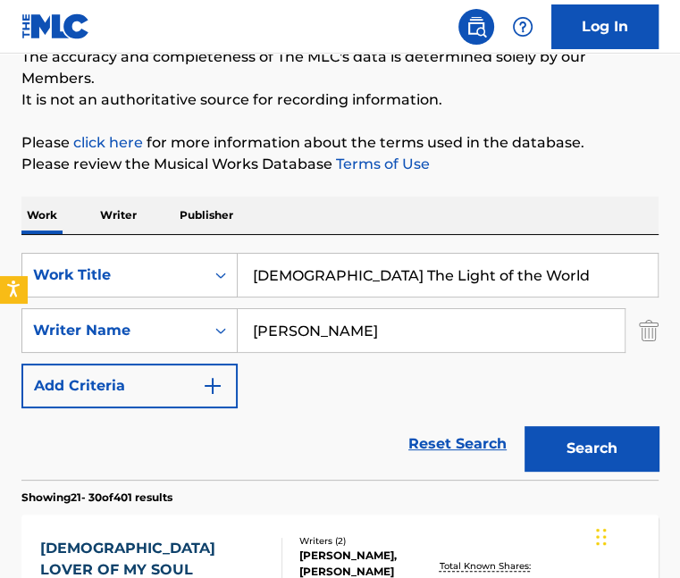
click at [296, 274] on input "[DEMOGRAPHIC_DATA] The Light of the World" at bounding box center [448, 275] width 420 height 43
type input "[DEMOGRAPHIC_DATA], The Light of the World"
click at [217, 383] on img "Search Form" at bounding box center [212, 385] width 21 height 21
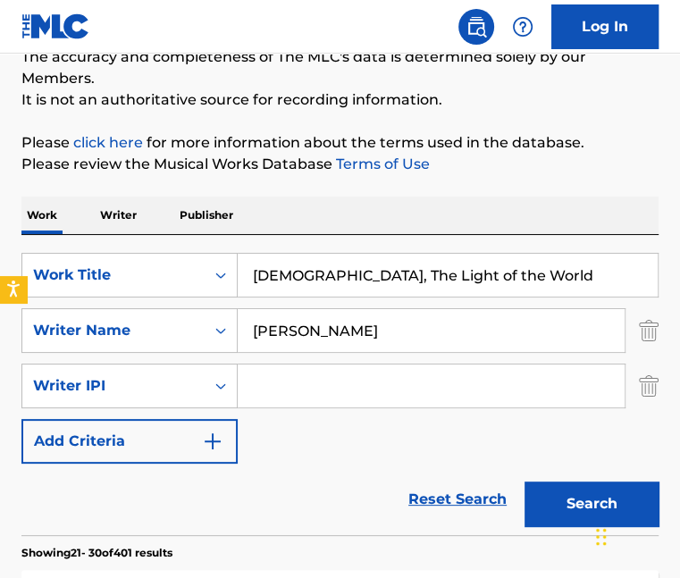
click at [295, 436] on div "SearchWithCriteria034c4a95-9a90-4d08-97e2-83ba431e221d Work Title [PERSON_NAME]…" at bounding box center [339, 358] width 637 height 211
click at [561, 507] on button "Search" at bounding box center [591, 504] width 134 height 45
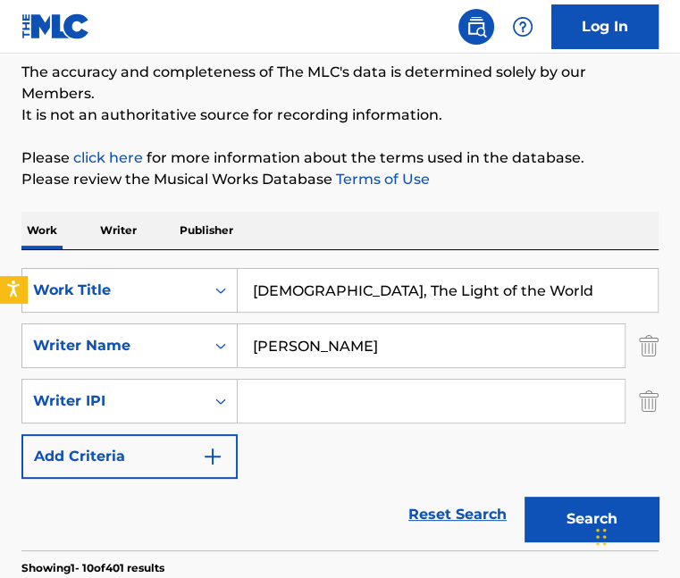
scroll to position [0, 0]
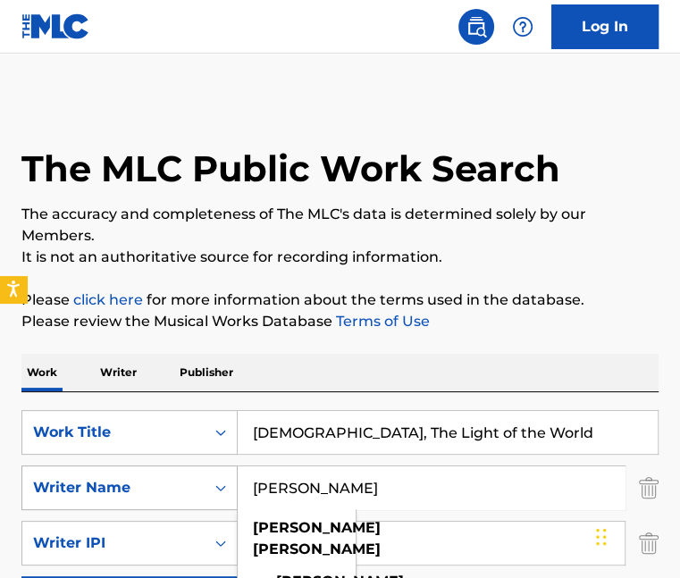
drag, startPoint x: 376, startPoint y: 487, endPoint x: 214, endPoint y: 465, distance: 164.1
click at [214, 466] on div "SearchWithCriteria4478aece-1df8-4f32-b053-4b572bbe54d8 Writer Name [PERSON_NAME…" at bounding box center [339, 488] width 637 height 45
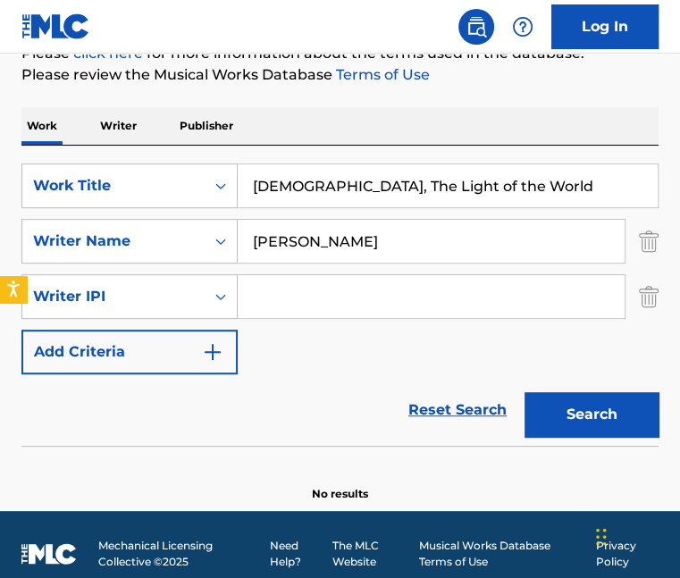
scroll to position [264, 0]
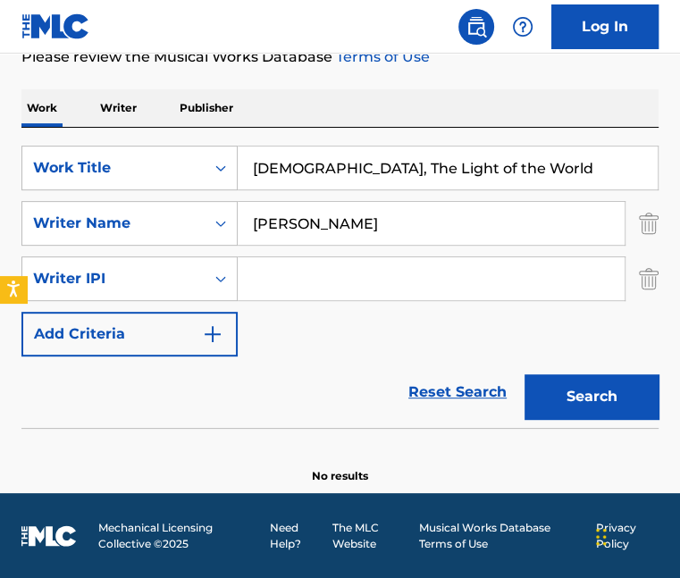
click at [590, 372] on div "Search" at bounding box center [587, 391] width 143 height 71
click at [597, 390] on button "Search" at bounding box center [591, 396] width 134 height 45
click at [570, 390] on button "Search" at bounding box center [591, 396] width 134 height 45
drag, startPoint x: 404, startPoint y: 221, endPoint x: 250, endPoint y: 211, distance: 154.0
click at [250, 211] on input "[PERSON_NAME]" at bounding box center [431, 223] width 387 height 43
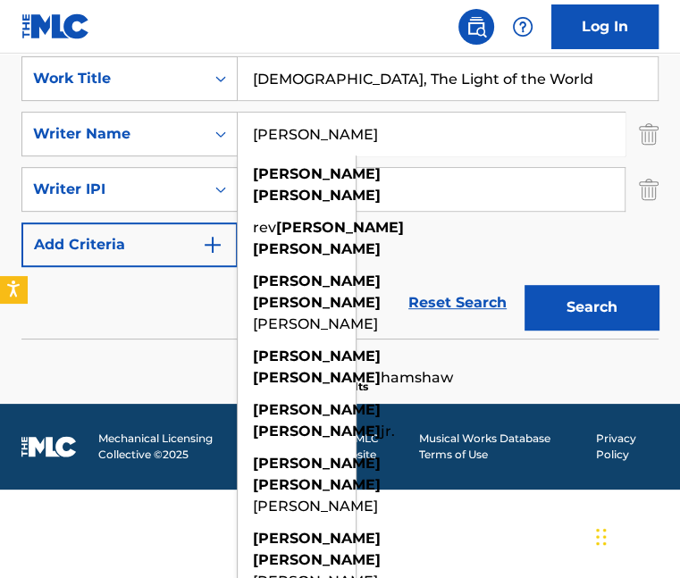
type input "[PERSON_NAME]"
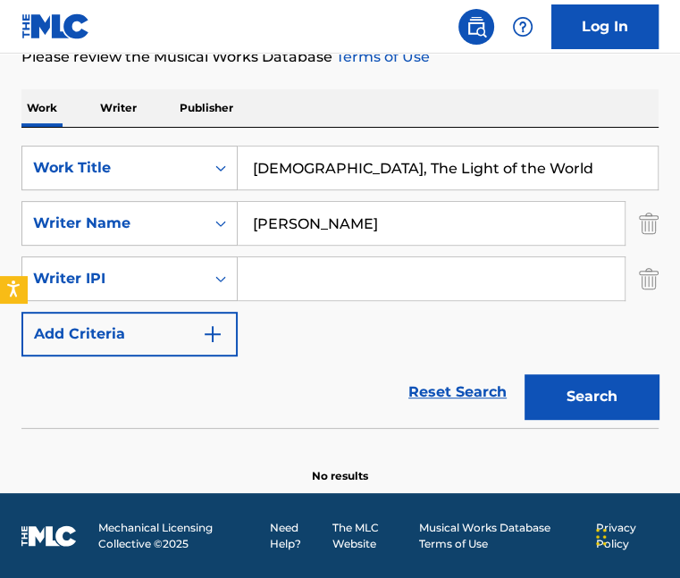
click at [474, 84] on div "The MLC Public Work Search The accuracy and completeness of The MLC's data is d…" at bounding box center [340, 159] width 680 height 650
drag, startPoint x: 472, startPoint y: 159, endPoint x: 189, endPoint y: 154, distance: 282.4
click at [189, 154] on div "SearchWithCriteria034c4a95-9a90-4d08-97e2-83ba431e221d Work Title [DEMOGRAPHIC_…" at bounding box center [339, 168] width 637 height 45
click at [595, 390] on button "Search" at bounding box center [591, 396] width 134 height 45
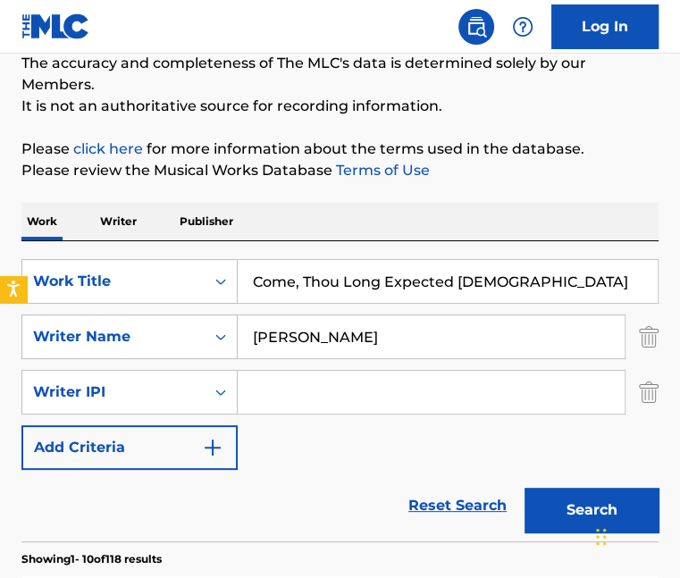
scroll to position [179, 0]
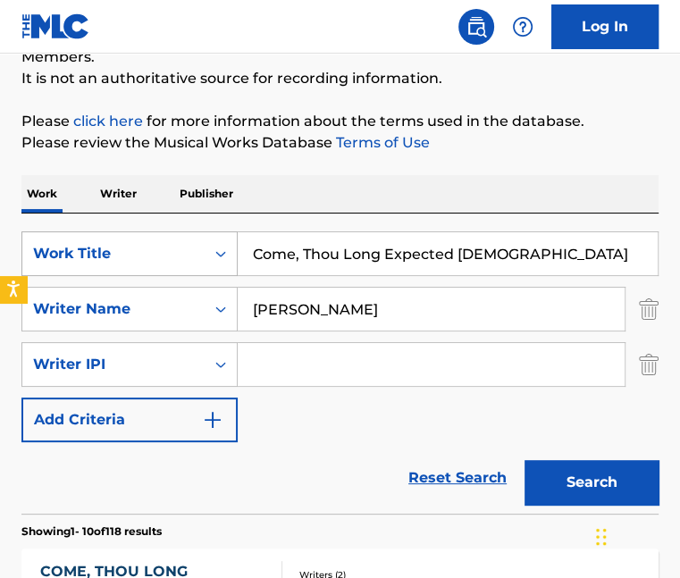
drag, startPoint x: 507, startPoint y: 255, endPoint x: 233, endPoint y: 242, distance: 273.7
click at [207, 246] on div "SearchWithCriteria034c4a95-9a90-4d08-97e2-83ba431e221d Work Title Come, Thou Lo…" at bounding box center [339, 253] width 637 height 45
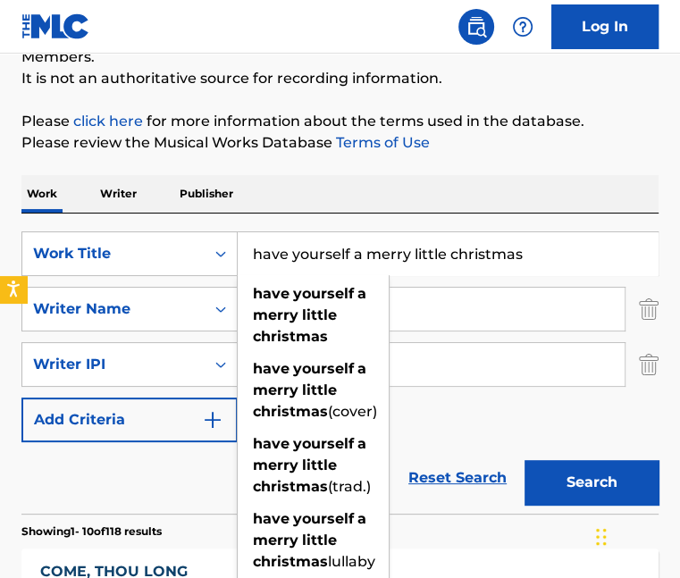
click at [568, 256] on input "have yourself a merry little christmas" at bounding box center [448, 253] width 420 height 43
type input "have yourself a merry little christmas"
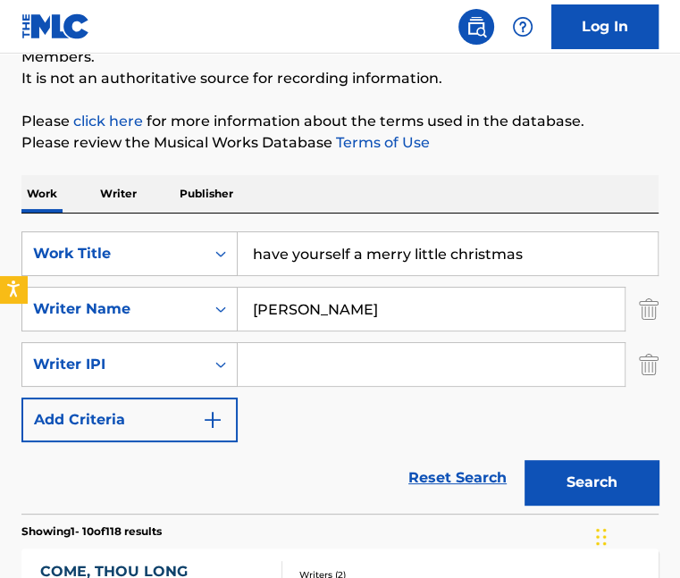
click at [461, 295] on input "[PERSON_NAME]" at bounding box center [431, 309] width 387 height 43
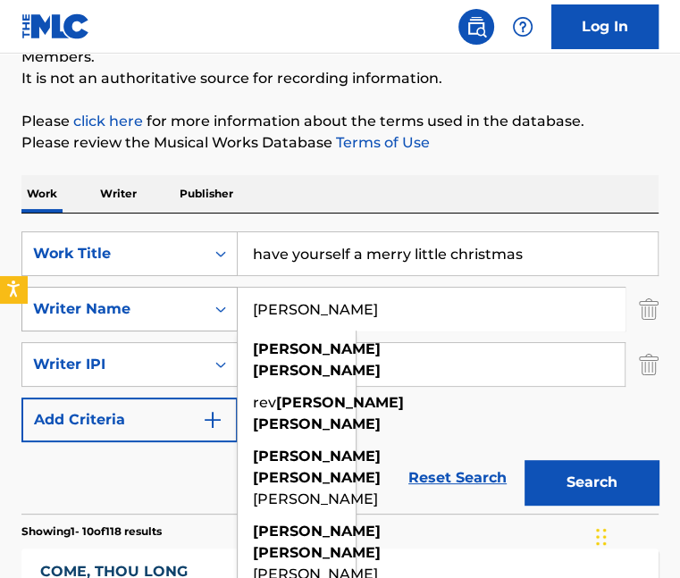
drag, startPoint x: 394, startPoint y: 313, endPoint x: 211, endPoint y: 306, distance: 183.3
click at [211, 306] on div "SearchWithCriteria4478aece-1df8-4f32-b053-4b572bbe54d8 Writer Name [PERSON_NAME…" at bounding box center [339, 309] width 637 height 45
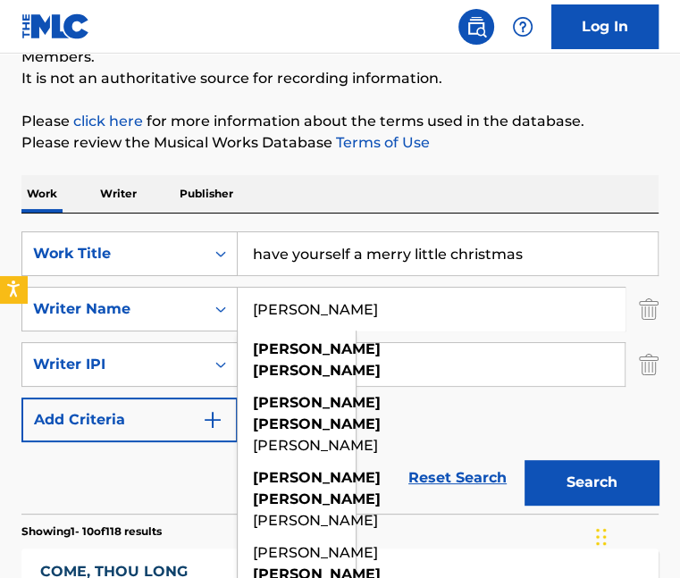
type input "[PERSON_NAME]"
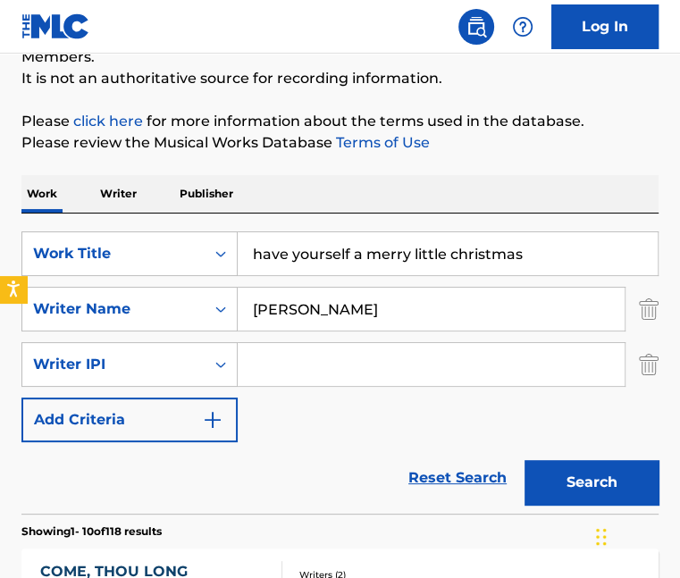
click at [565, 482] on button "Search" at bounding box center [591, 482] width 134 height 45
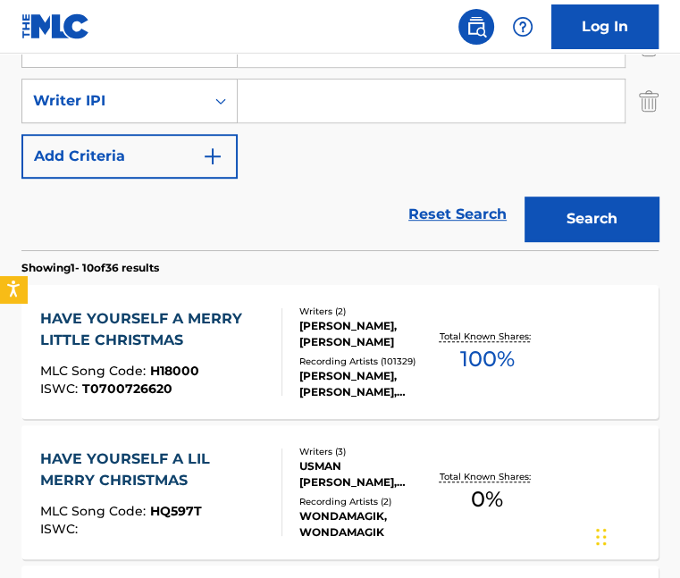
scroll to position [447, 0]
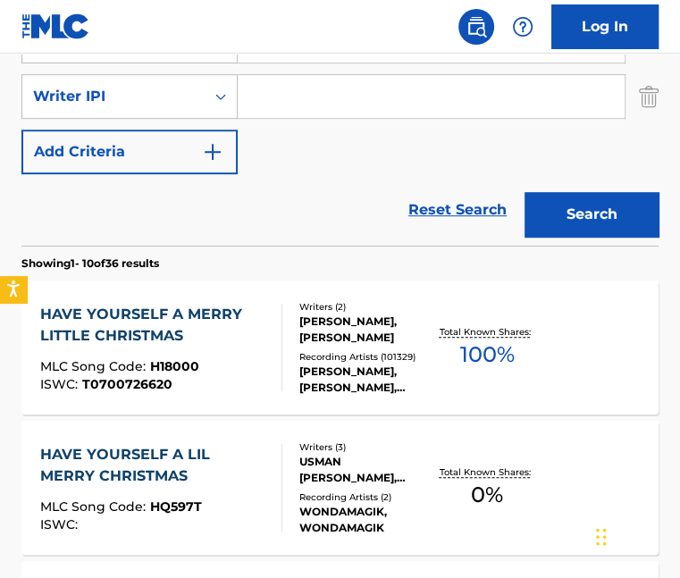
click at [197, 327] on div "HAVE YOURSELF A MERRY LITTLE CHRISTMAS" at bounding box center [153, 325] width 227 height 43
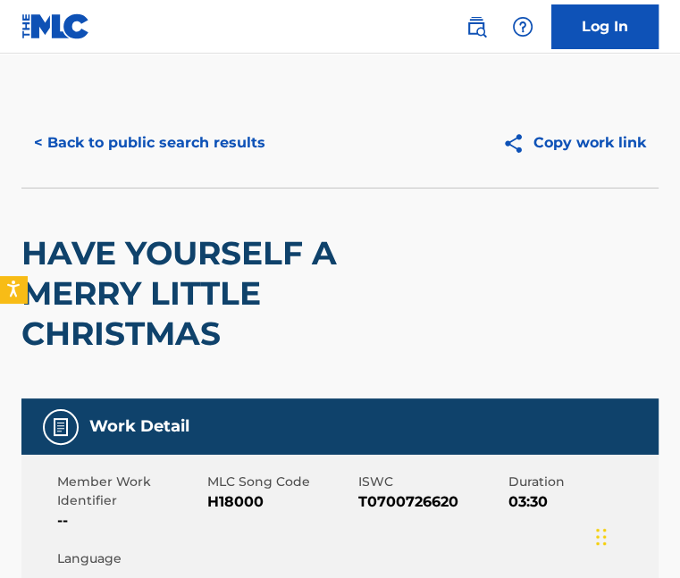
click at [161, 153] on button "< Back to public search results" at bounding box center [149, 143] width 256 height 45
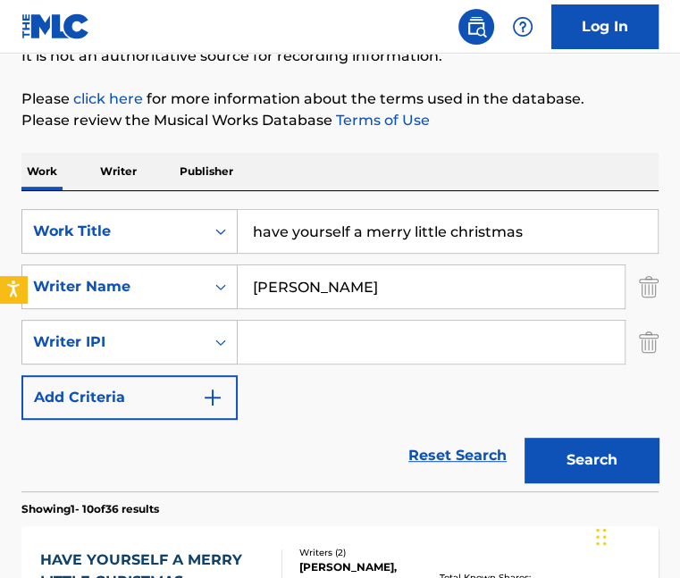
scroll to position [157, 0]
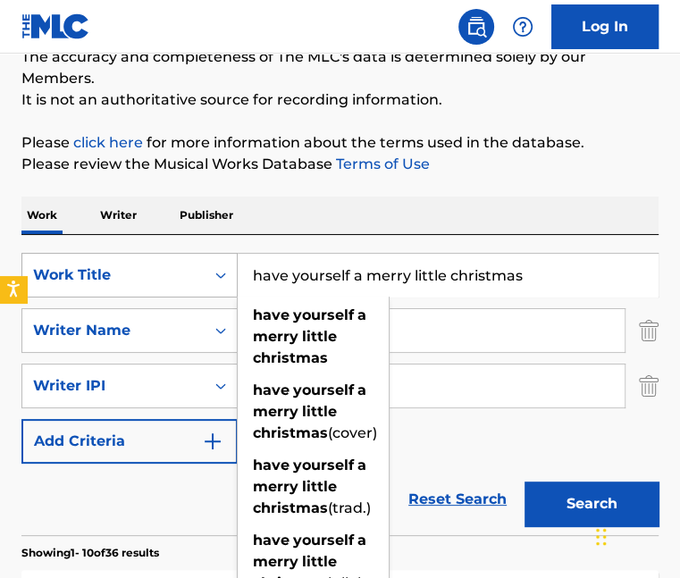
drag, startPoint x: 554, startPoint y: 281, endPoint x: 42, endPoint y: 263, distance: 512.3
click at [42, 263] on div "SearchWithCriteria034c4a95-9a90-4d08-97e2-83ba431e221d Work Title have yourself…" at bounding box center [339, 275] width 637 height 45
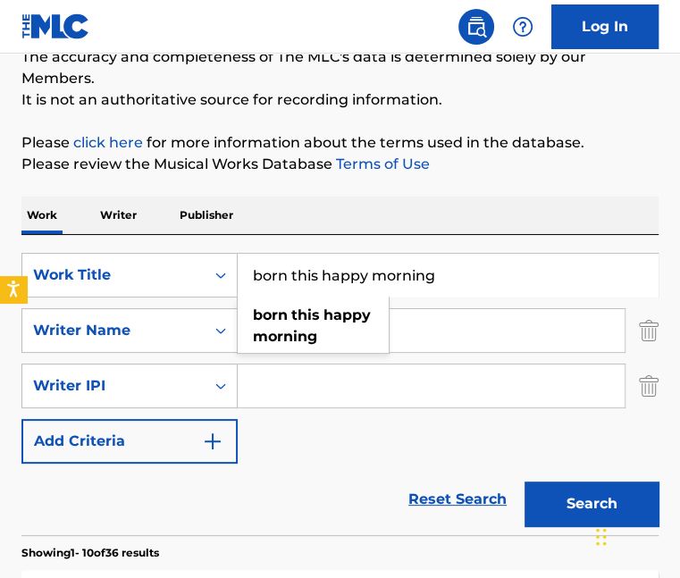
type input "born this happy morning"
click at [524, 482] on button "Search" at bounding box center [591, 504] width 134 height 45
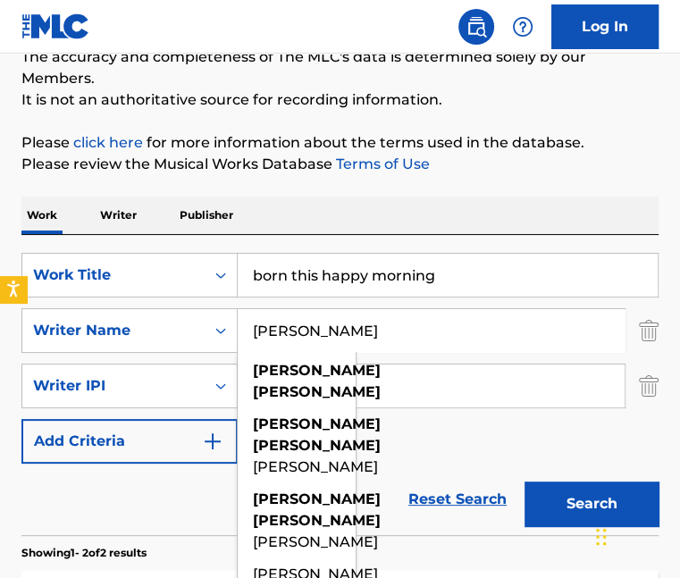
drag, startPoint x: 351, startPoint y: 339, endPoint x: 253, endPoint y: 336, distance: 98.3
click at [253, 336] on input "[PERSON_NAME]" at bounding box center [431, 330] width 387 height 43
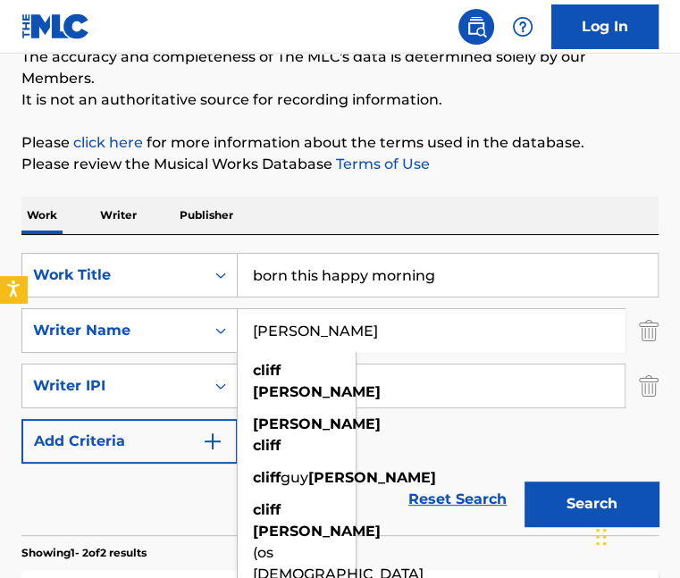
type input "[PERSON_NAME]"
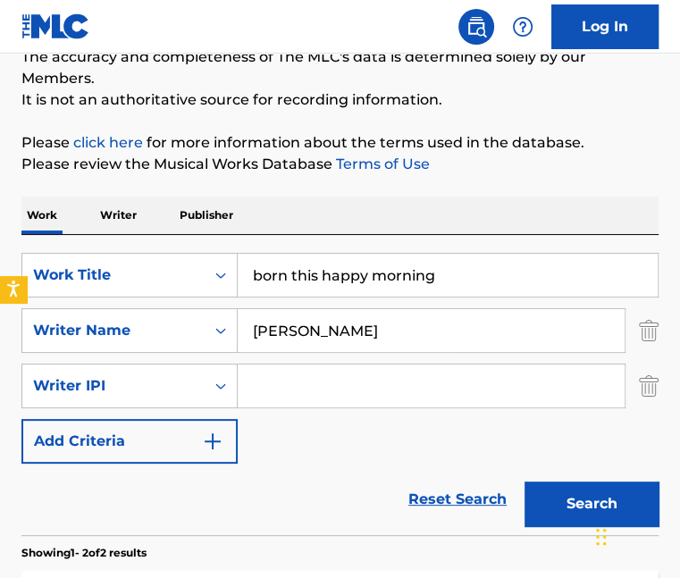
click at [581, 510] on button "Search" at bounding box center [591, 504] width 134 height 45
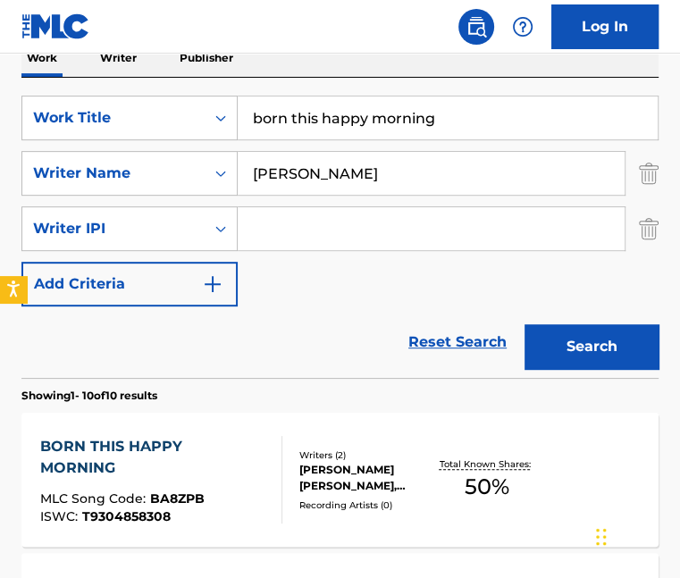
scroll to position [336, 0]
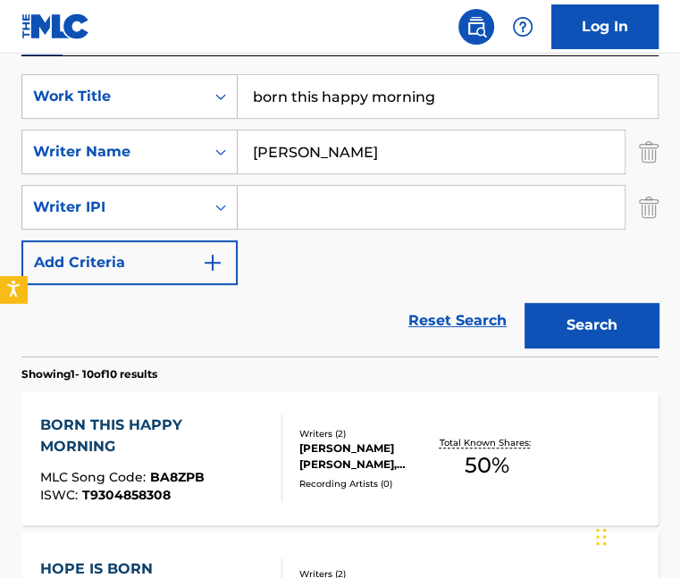
click at [169, 424] on div "BORN THIS HAPPY MORNING" at bounding box center [153, 436] width 227 height 43
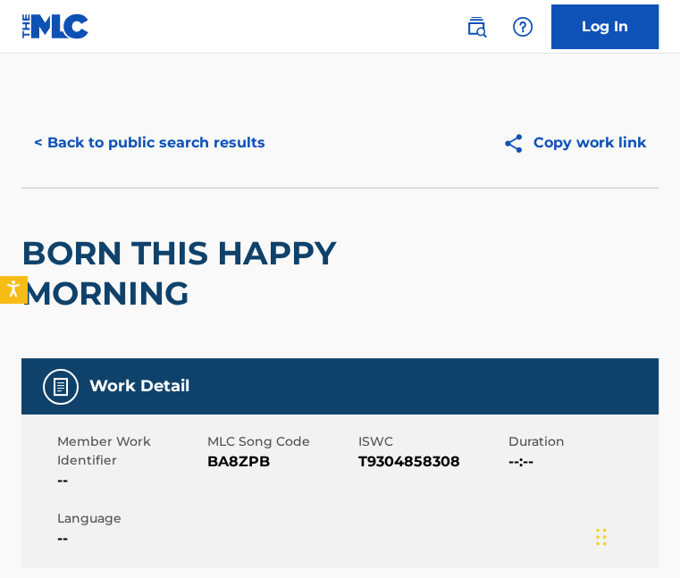
click at [220, 137] on button "< Back to public search results" at bounding box center [149, 143] width 256 height 45
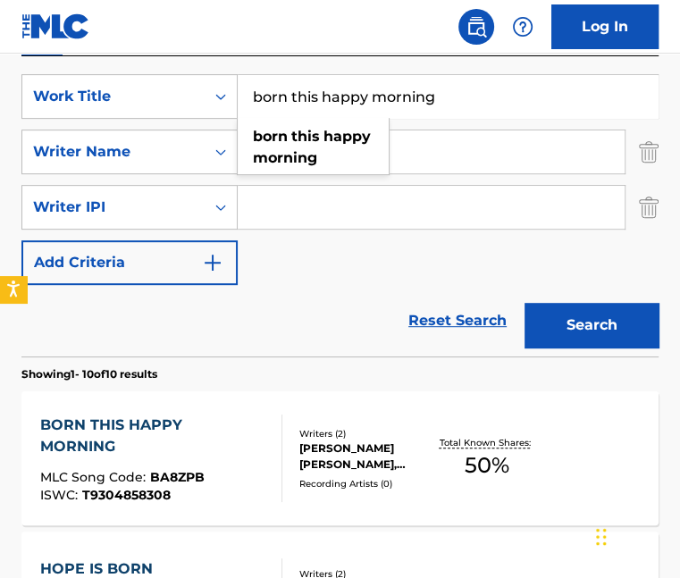
drag, startPoint x: 461, startPoint y: 97, endPoint x: 287, endPoint y: 60, distance: 178.2
click at [287, 60] on div "SearchWithCriteria034c4a95-9a90-4d08-97e2-83ba431e221d Work Title born this hap…" at bounding box center [339, 206] width 637 height 300
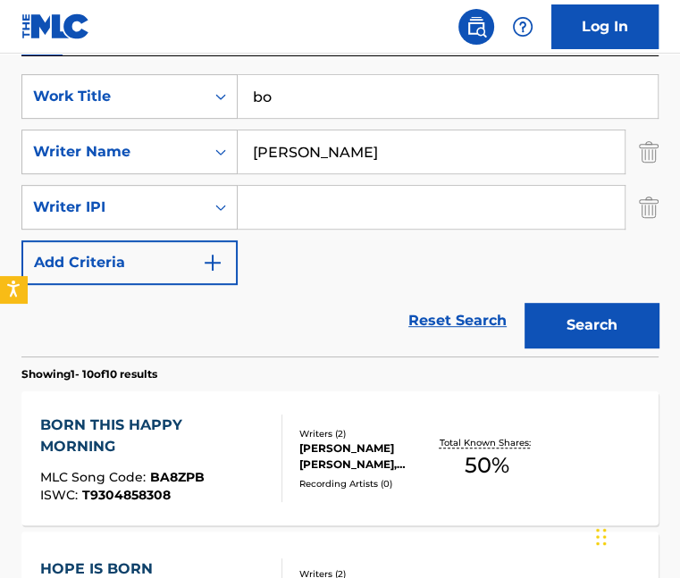
type input "b"
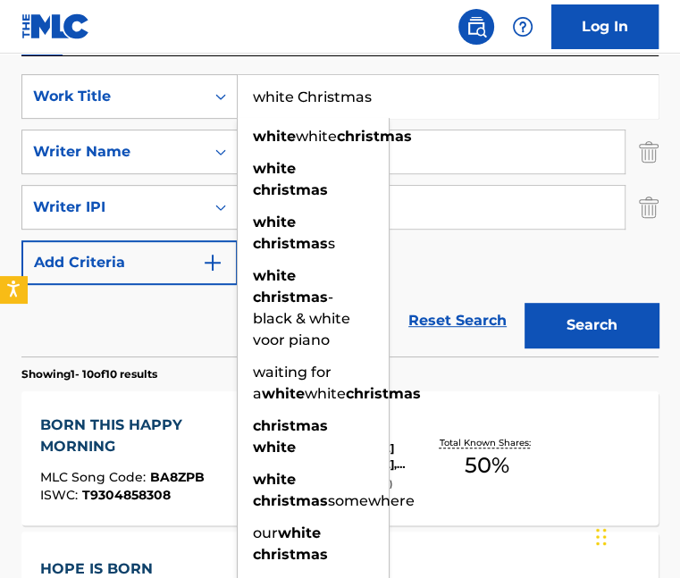
type input "white Christmas"
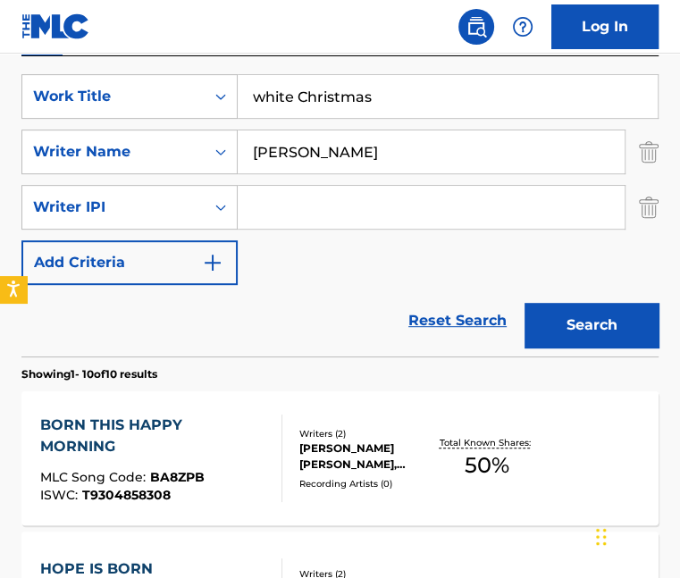
click at [425, 215] on input "Search Form" at bounding box center [431, 207] width 387 height 43
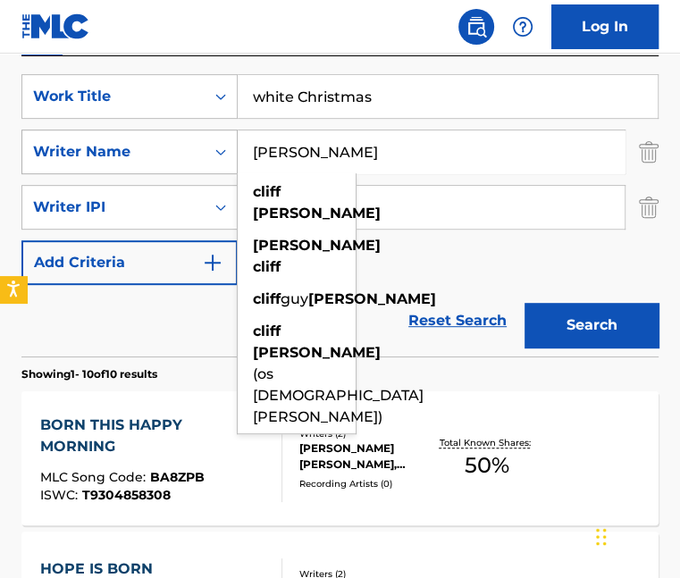
drag, startPoint x: 354, startPoint y: 152, endPoint x: 142, endPoint y: 140, distance: 212.1
click at [142, 140] on div "SearchWithCriteria4478aece-1df8-4f32-b053-4b572bbe54d8 Writer Name [PERSON_NAME…" at bounding box center [339, 152] width 637 height 45
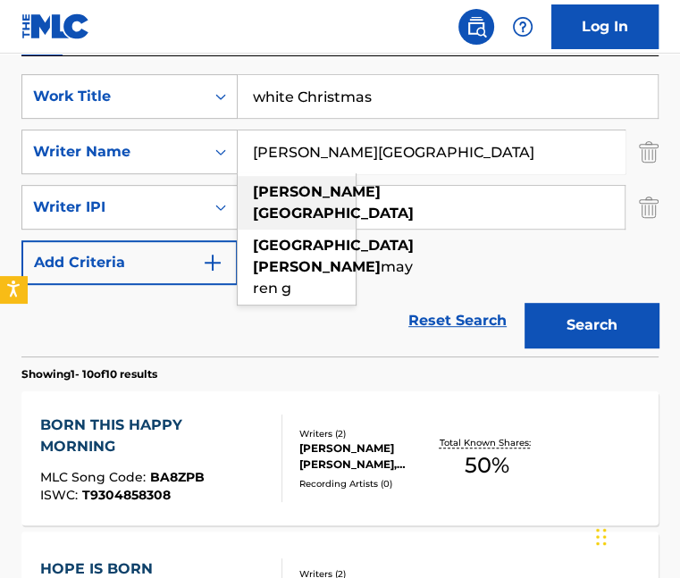
click at [289, 203] on div "[PERSON_NAME]" at bounding box center [297, 203] width 118 height 54
type input "[PERSON_NAME]"
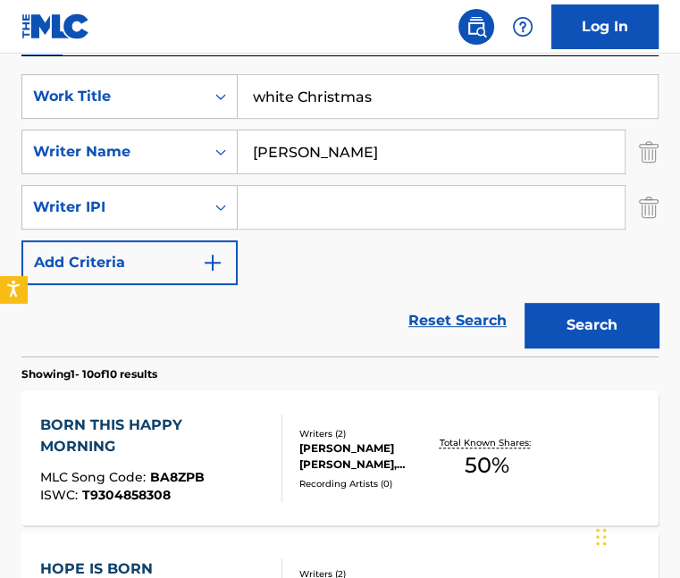
click at [591, 324] on button "Search" at bounding box center [591, 325] width 134 height 45
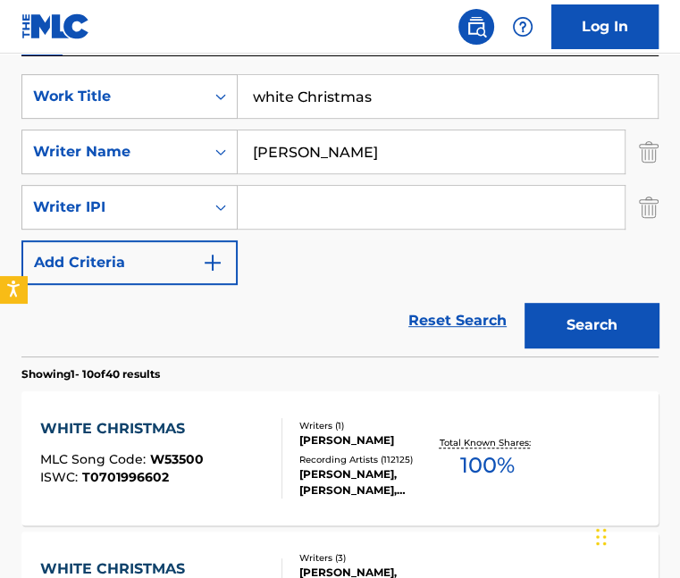
click at [136, 428] on div "WHITE CHRISTMAS" at bounding box center [122, 428] width 164 height 21
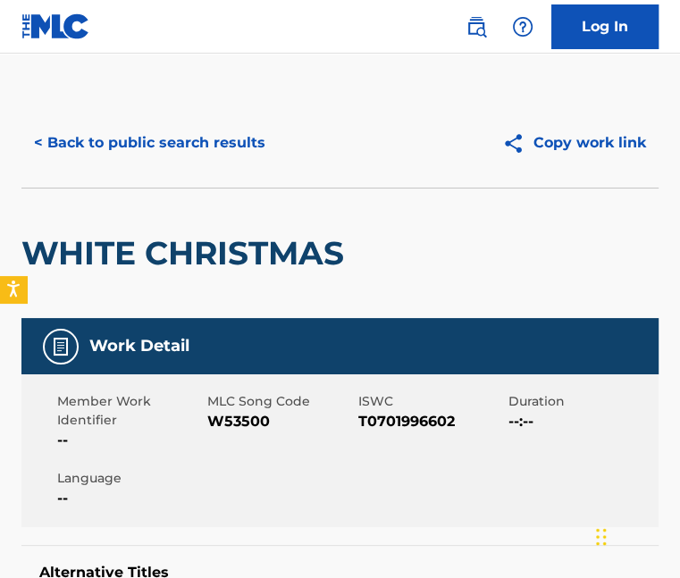
click at [231, 140] on button "< Back to public search results" at bounding box center [149, 143] width 256 height 45
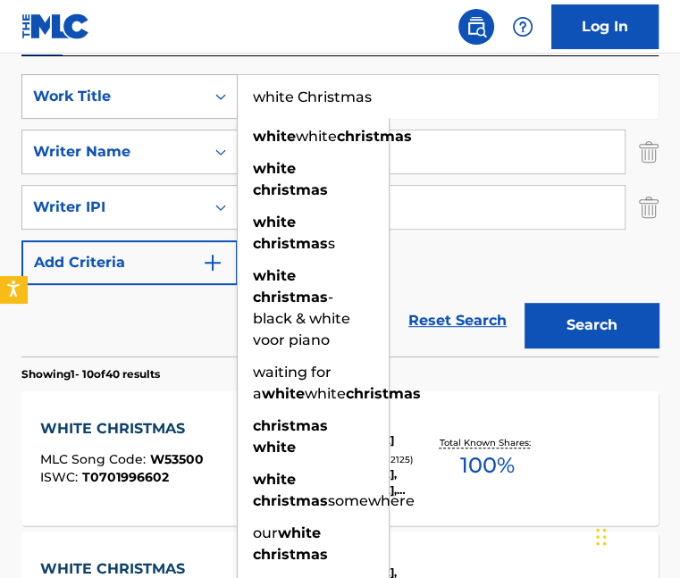
drag, startPoint x: 411, startPoint y: 102, endPoint x: 201, endPoint y: 97, distance: 210.0
click at [201, 97] on div "SearchWithCriteria034c4a95-9a90-4d08-97e2-83ba431e221d Work Title white Christm…" at bounding box center [339, 96] width 637 height 45
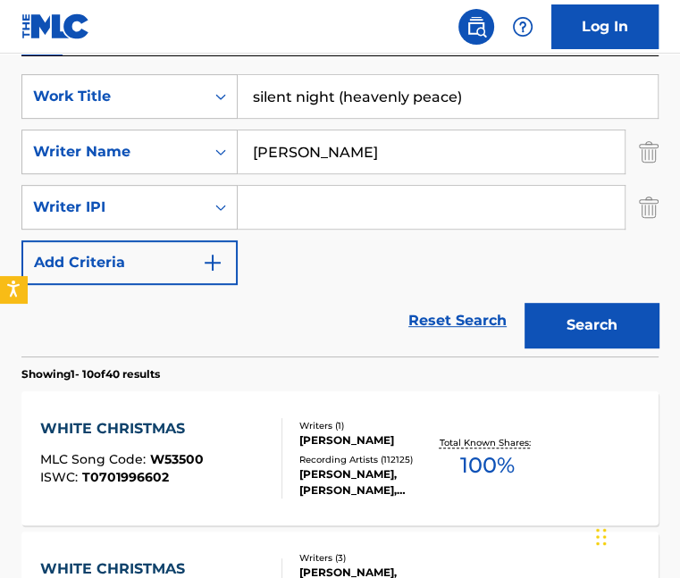
type input "silent night (heavenly peace)"
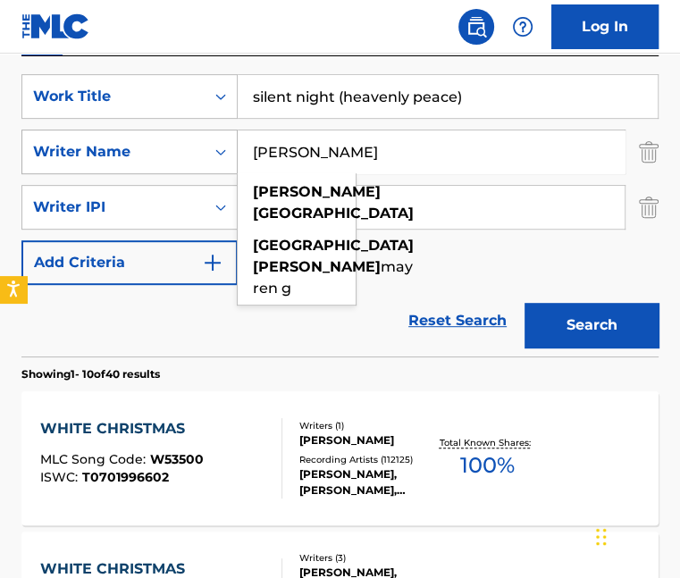
drag, startPoint x: 347, startPoint y: 152, endPoint x: 199, endPoint y: 154, distance: 147.4
click at [199, 154] on div "SearchWithCriteria4478aece-1df8-4f32-b053-4b572bbe54d8 Writer Name [PERSON_NAME…" at bounding box center [339, 152] width 637 height 45
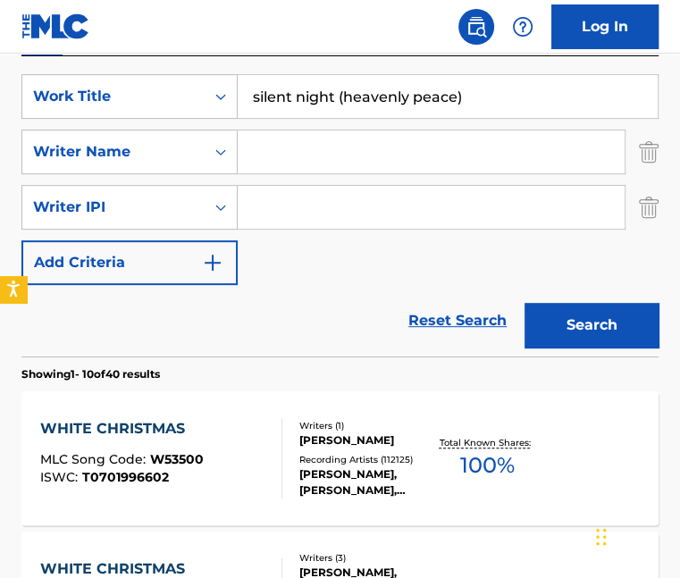
click at [600, 324] on button "Search" at bounding box center [591, 325] width 134 height 45
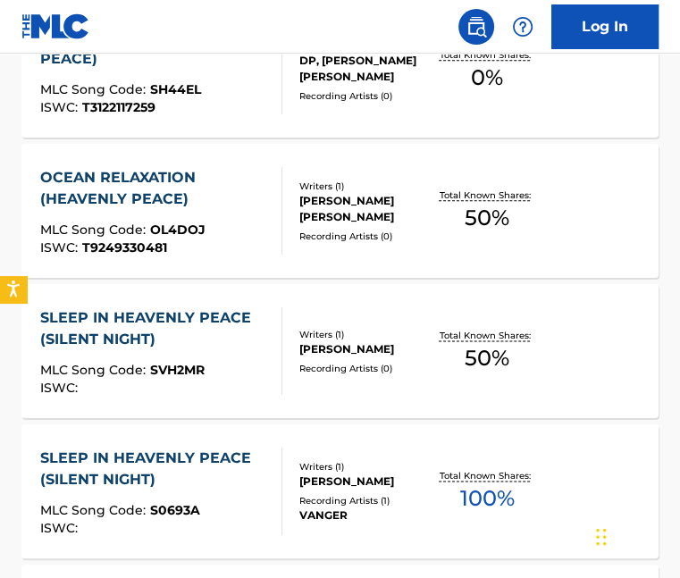
scroll to position [1051, 0]
